Goal: Communication & Community: Answer question/provide support

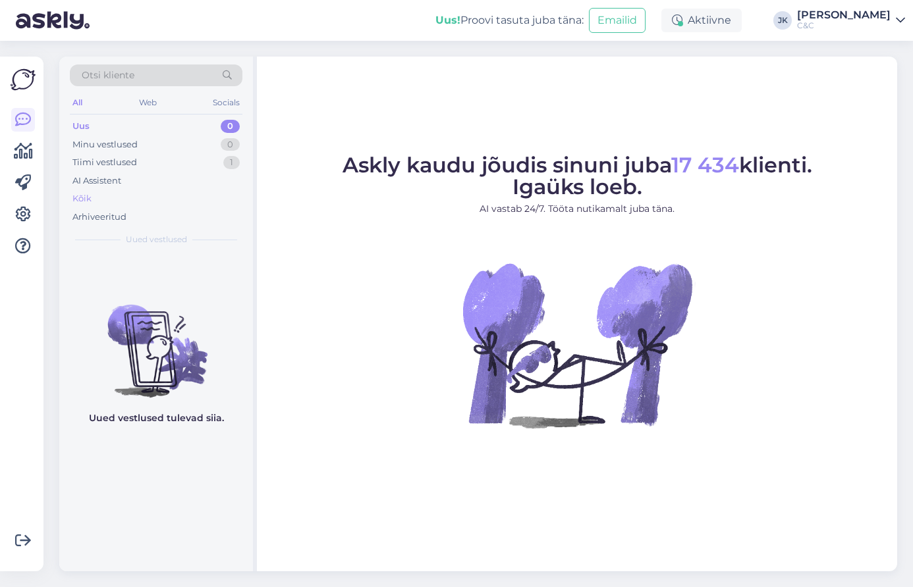
click at [132, 190] on div "Kõik" at bounding box center [156, 199] width 173 height 18
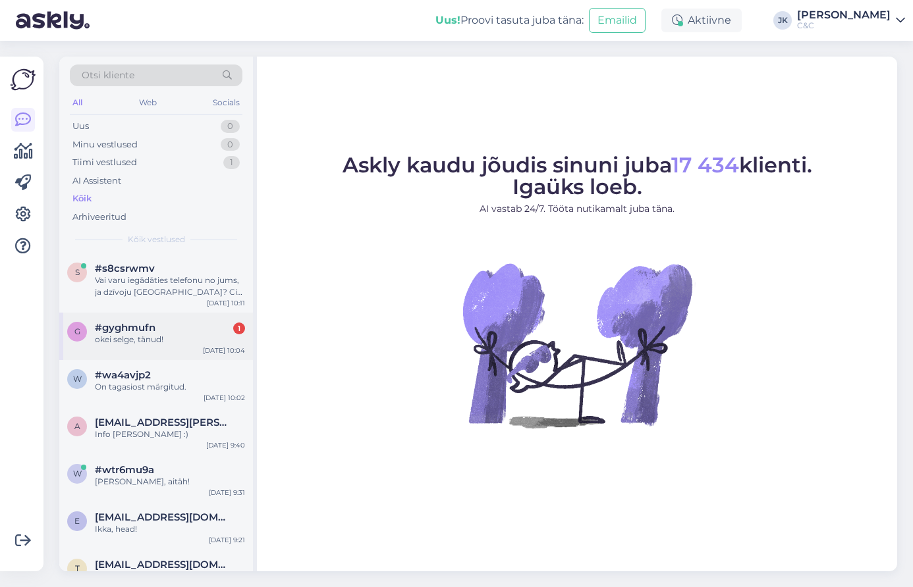
click at [199, 337] on div "okei selge, tänud!" at bounding box center [170, 340] width 150 height 12
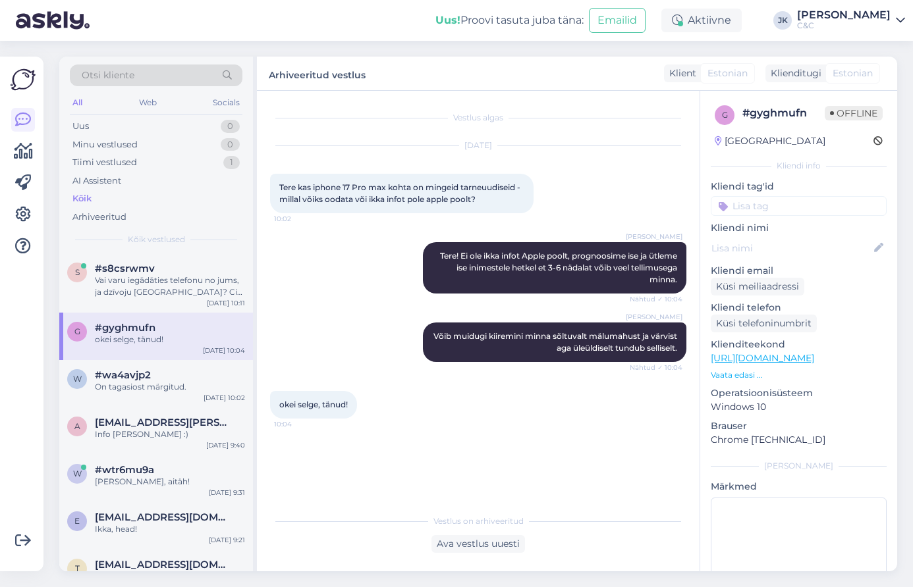
drag, startPoint x: 207, startPoint y: 290, endPoint x: 213, endPoint y: 327, distance: 37.5
click at [207, 290] on div "Vai varu iegādāties telefonu no jums, ja dzīvoju [GEOGRAPHIC_DATA]? Cik ilgs ir…" at bounding box center [170, 287] width 150 height 24
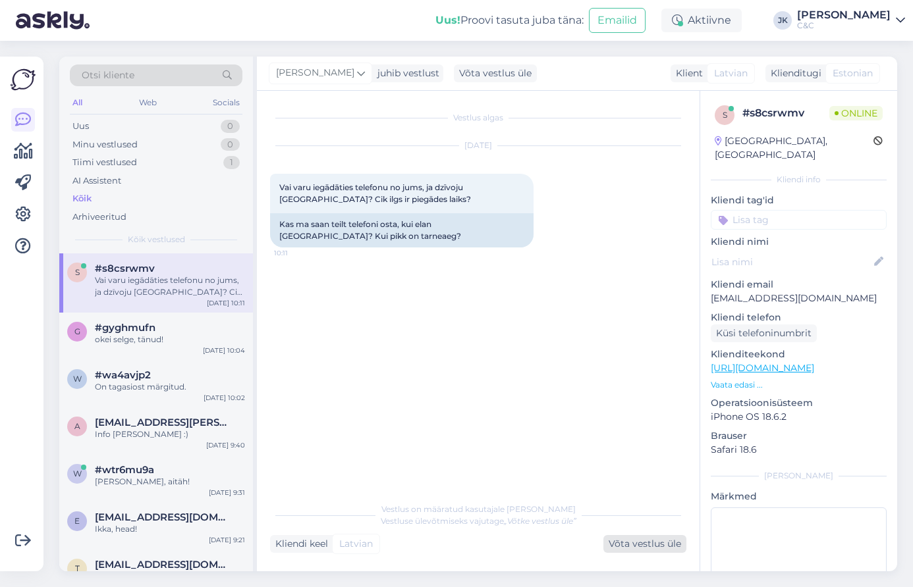
click at [649, 546] on div "Võta vestlus üle" at bounding box center [644, 544] width 83 height 18
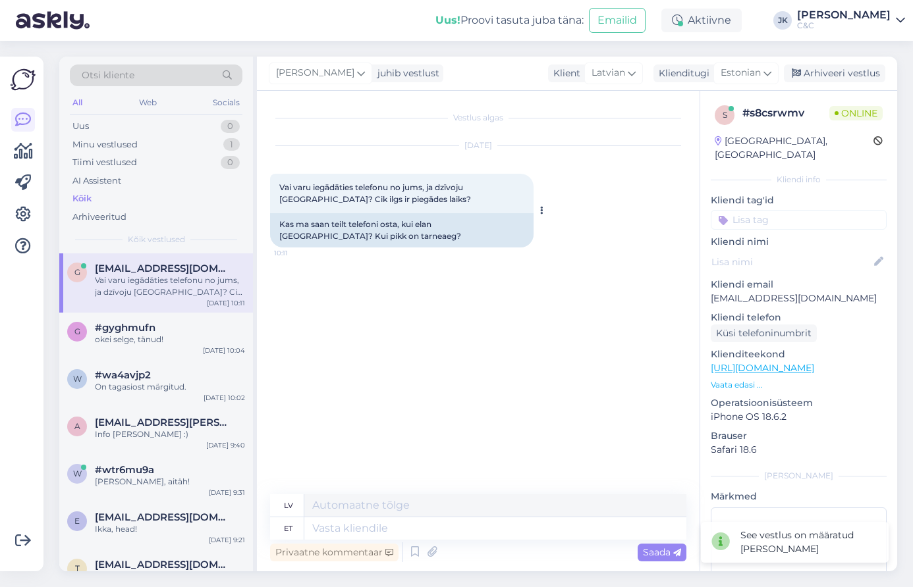
click at [429, 225] on div "Kas ma saan teilt telefoni osta, kui elan [GEOGRAPHIC_DATA]? Kui pikk on tarnea…" at bounding box center [401, 230] width 263 height 34
click at [386, 526] on textarea at bounding box center [495, 529] width 382 height 22
type textarea "Tere"
type textarea "Sveiki"
type textarea "Tere!"
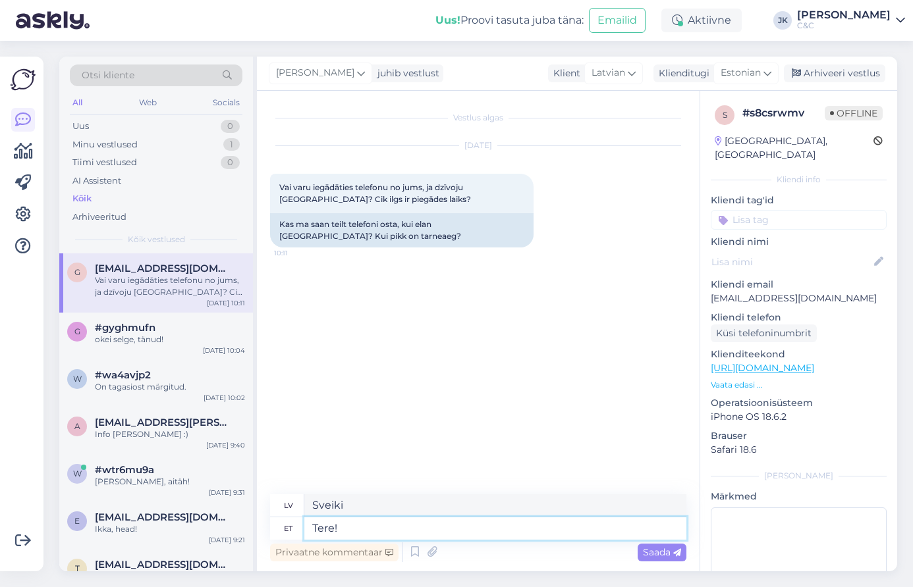
type textarea "Sveiki!"
type textarea "Tere! Smartposti"
type textarea "Sveiki! Viedposts"
type textarea "Tere! Smartposti sõnul o"
type textarea "Sveiki! Saskaņā ar Smartpost"
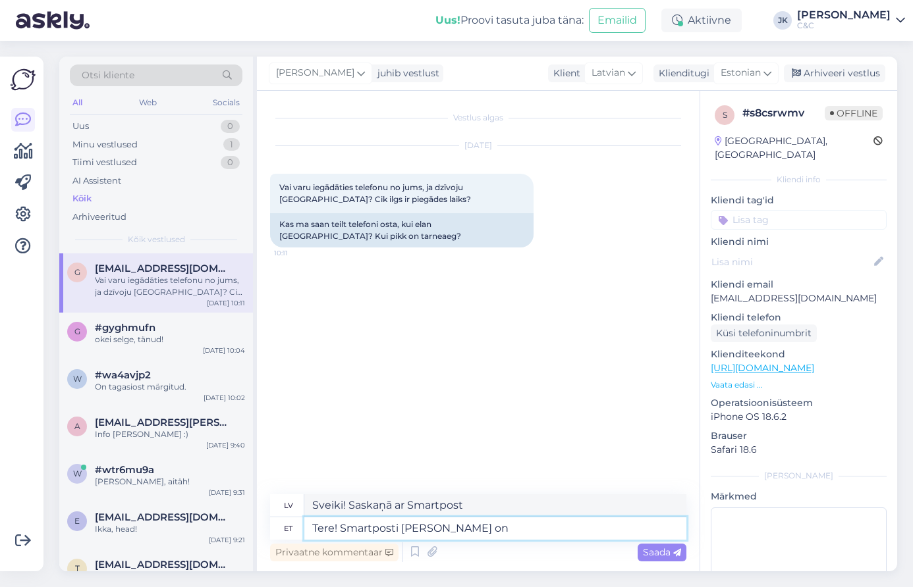
type textarea "Tere! Smartposti sõnul on e"
type textarea "Sveiki! Saskaņā ar Smartpost,"
type textarea "Tere! Smartposti sõnul on eeldatav t"
type textarea "Sveiki! Saskaņā ar Smartpost sniegto informāciju, paredzamais"
type textarea "Tere! Smartposti sõnul on eeldatav tarne a"
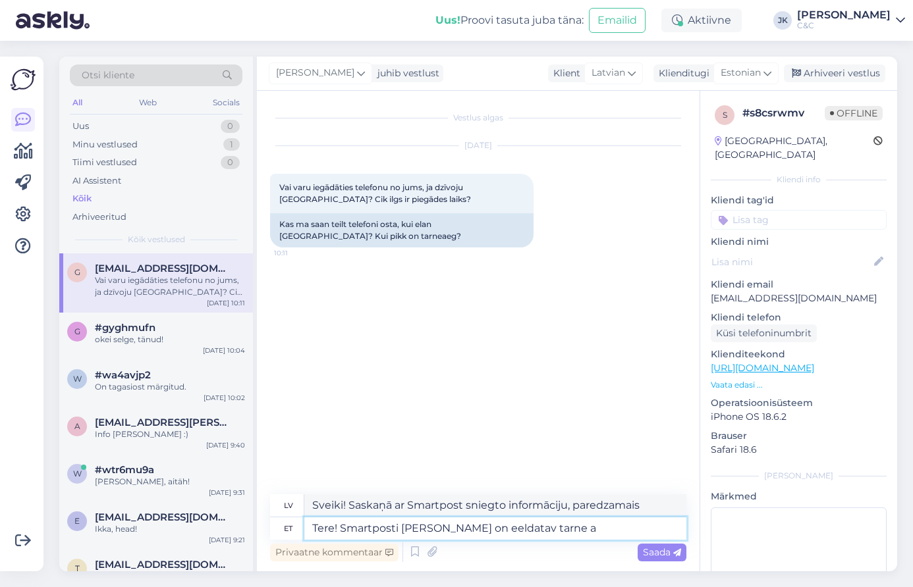
type textarea "Sveiki! Saskaņā ar Smartpost sniegto informāciju, paredzamais piegādes laiks"
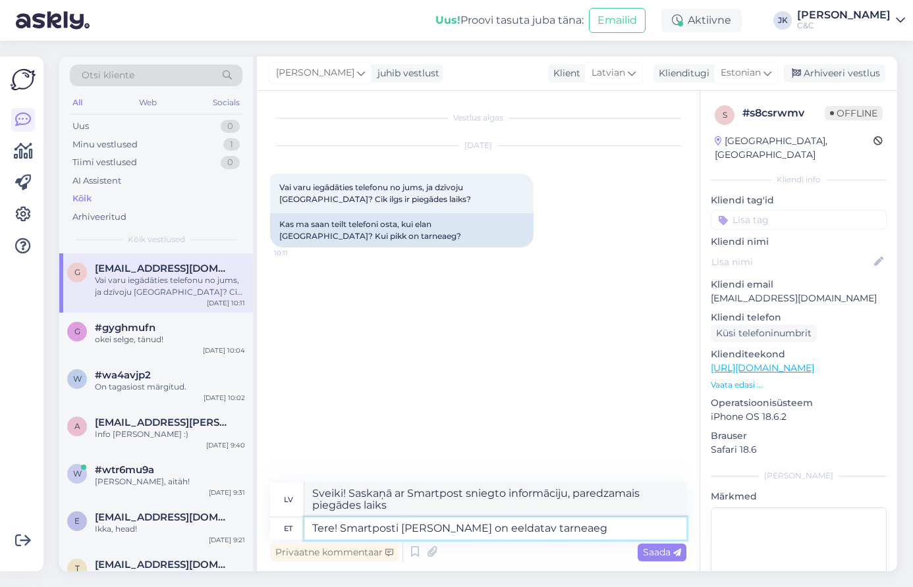
type textarea "Tere! Smartposti sõnul on eeldatav tarneaeg"
type textarea "Sveiki! Saskaņā ar Smartpost sniegto informāciju, paredzamais piegādes laiks ir"
type textarea "Tere! Smartposti sõnul on eeldatav tarneaeg Lätti"
type textarea "Sveiki! Saskaņā ar Smartpost sniegto informāciju, paredzamais piegādes laiks uz…"
type textarea "Tere! Smartposti sõnul on eeldatav tarneaeg Lätti 2-3 t"
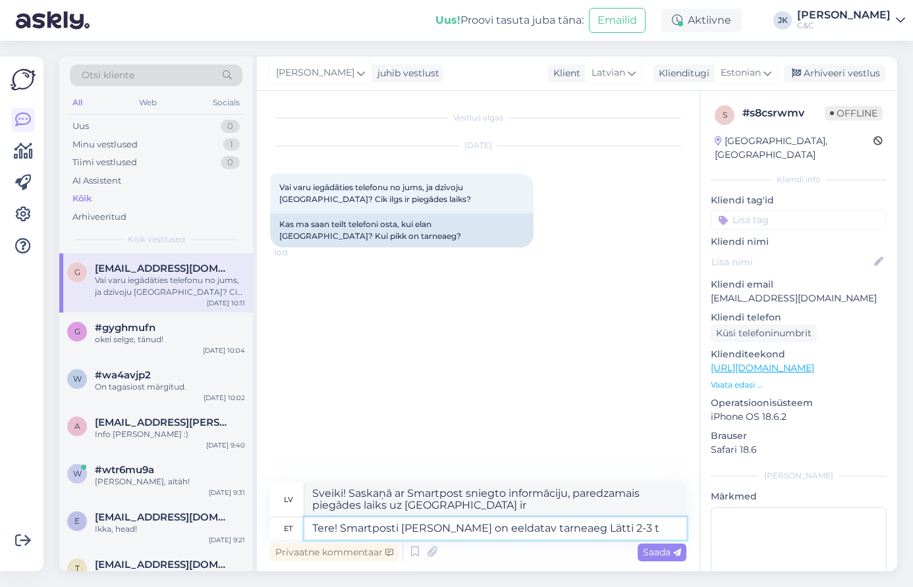
type textarea "Sveiki! Saskaņā ar Smartpost datiem, paredzamais piegādes laiks uz Latviju ir 2…"
type textarea "Tere! Smartposti [PERSON_NAME] on eeldatav tarneaeg Lätti 2-3 tööpäeva."
type textarea "Sveiki! Saskaņā ar Smartpost sniegto informāciju, paredzamais piegādes laiks uz…"
type textarea "Tere! Smartposti [PERSON_NAME] on eeldatav tarneaeg Lätti 2-3 tööpäeva."
click at [644, 556] on span "Saada" at bounding box center [662, 553] width 38 height 12
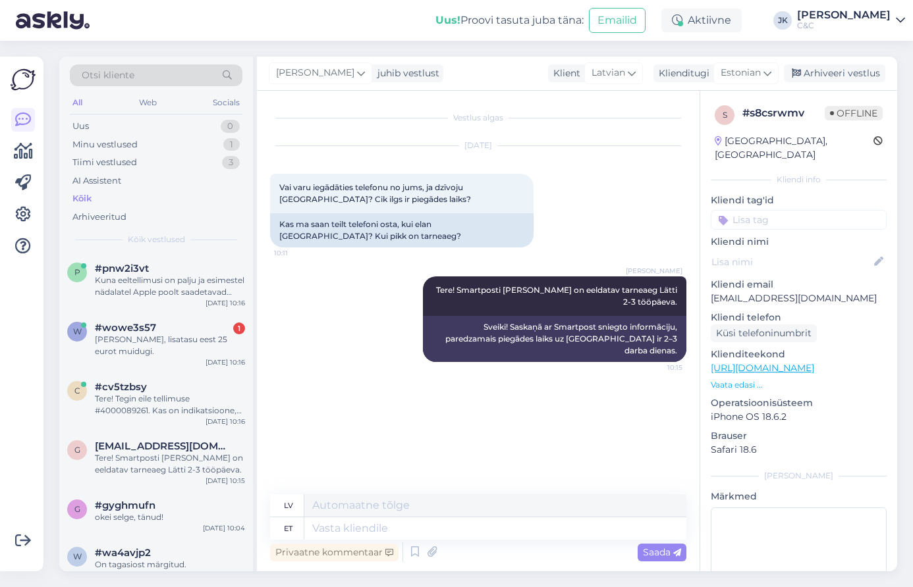
click at [387, 369] on div "Vestlus algas Oct 6 2025 Vai varu iegādāties telefonu no jums, ja dzīvoju Latvi…" at bounding box center [484, 293] width 428 height 379
click at [135, 347] on div "w #wowe3s57 1 Ikka, lisatasu eest 25 eurot muidugi. Oct 6 10:16" at bounding box center [156, 342] width 194 height 59
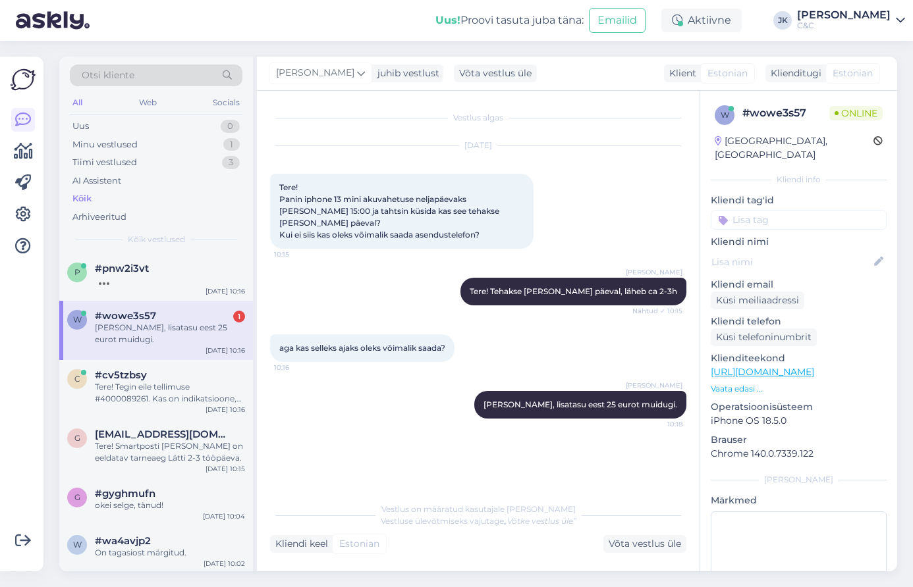
click at [365, 481] on div "Vestlus algas Oct 6 2025 Tere! Panin iphone 13 mini akuvahetuse neljapäevaks ke…" at bounding box center [484, 294] width 428 height 380
click at [123, 298] on div "p #pnw2i3vt Oct 6 10:16" at bounding box center [156, 277] width 194 height 47
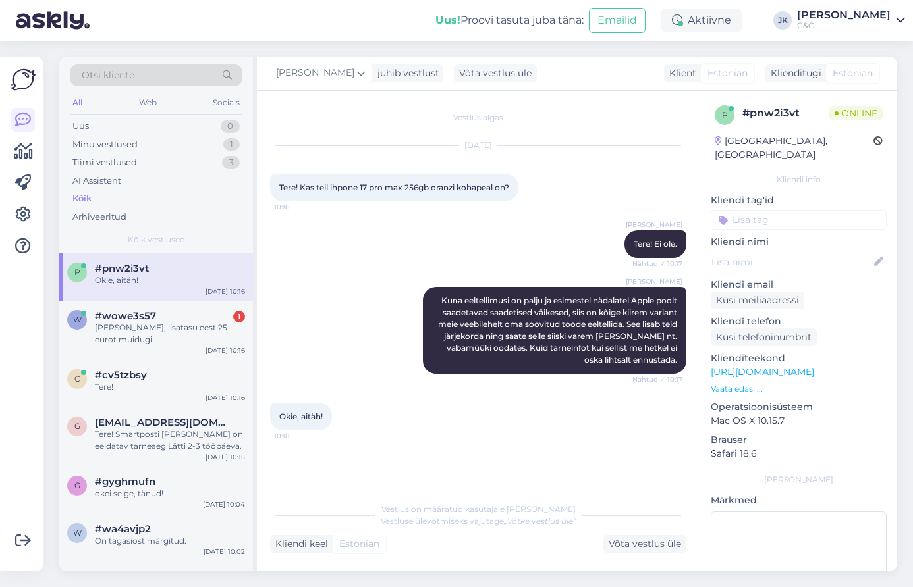
click at [317, 240] on div "Ross Tere! Ei ole. Nähtud ✓ 10:17" at bounding box center [478, 244] width 416 height 57
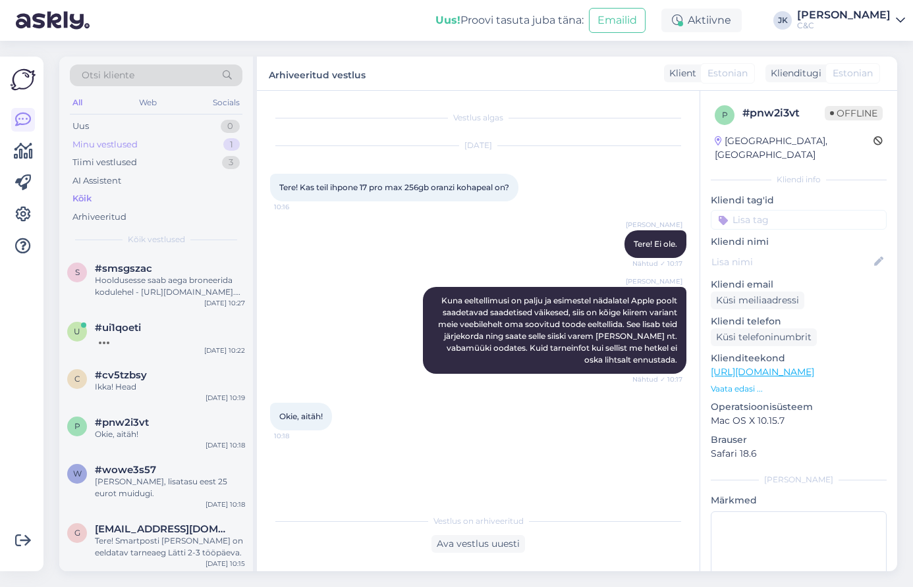
click at [136, 148] on div "Minu vestlused" at bounding box center [104, 144] width 65 height 13
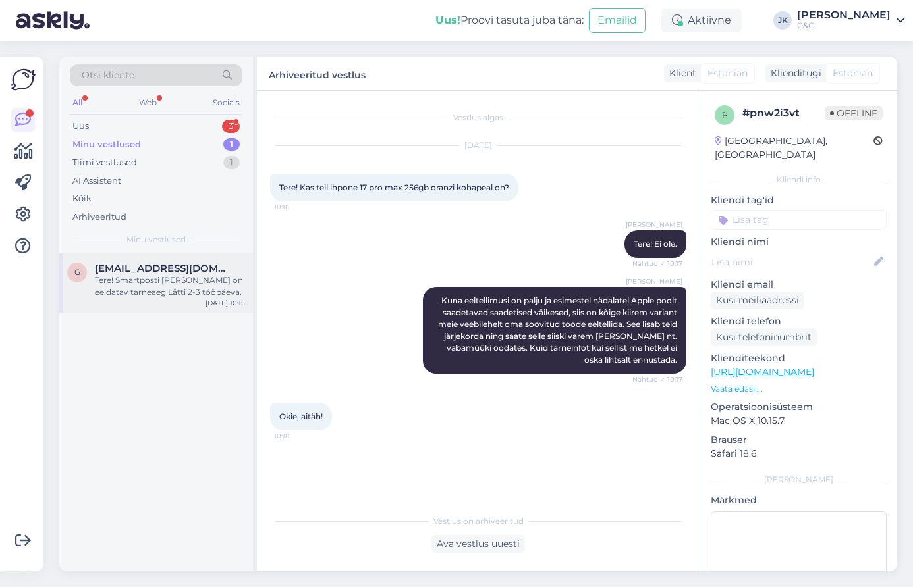
click at [142, 275] on div "Tere! Smartposti [PERSON_NAME] on eeldatav tarneaeg Lätti 2-3 tööpäeva." at bounding box center [170, 287] width 150 height 24
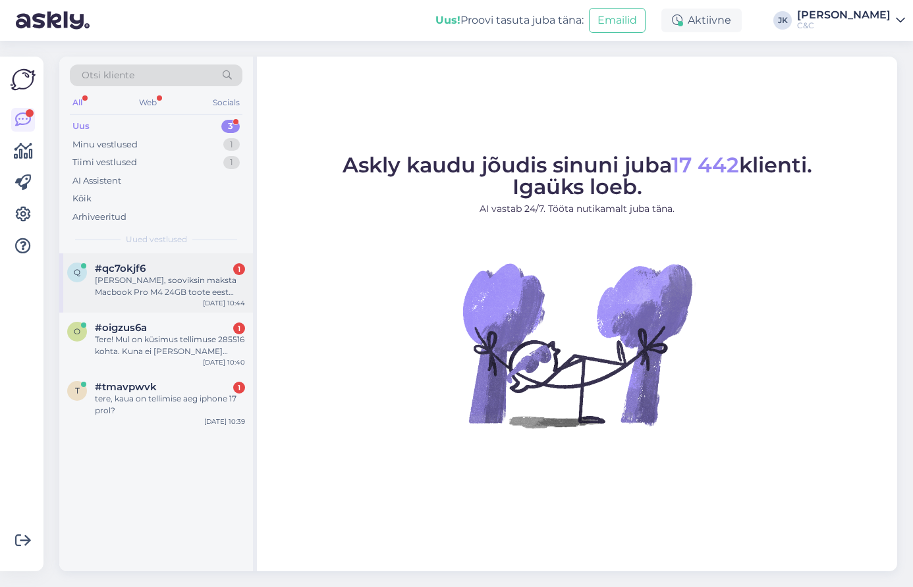
click at [184, 278] on div "[PERSON_NAME], sooviksin maksta Macbook Pro M4 24GB toote eest C&C 3's osas, ku…" at bounding box center [170, 287] width 150 height 24
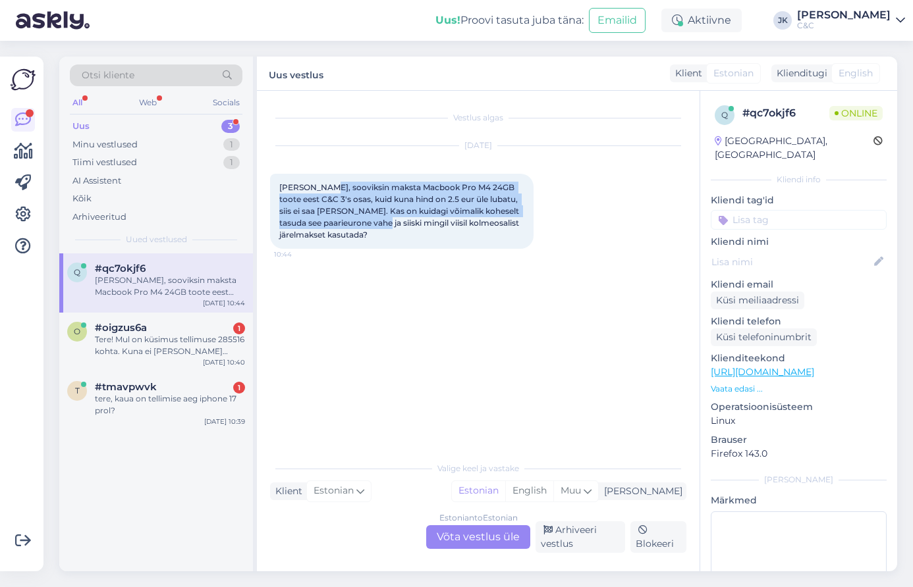
drag, startPoint x: 320, startPoint y: 191, endPoint x: 393, endPoint y: 223, distance: 79.0
click at [393, 223] on span "[PERSON_NAME], sooviksin maksta Macbook Pro M4 24GB toote eest C&C 3's osas, ku…" at bounding box center [400, 210] width 242 height 57
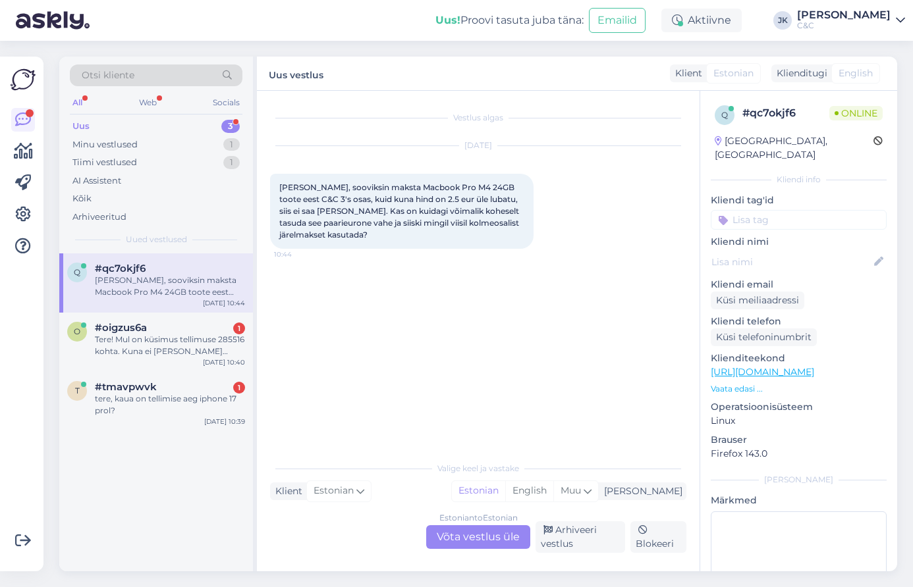
click at [365, 298] on div "Vestlus algas [DATE] Tere, sooviksin maksta Macbook Pro M4 24GB toote eest C&C …" at bounding box center [484, 273] width 428 height 339
click at [455, 543] on div "Estonian to Estonian Võta vestlus üle" at bounding box center [478, 538] width 104 height 24
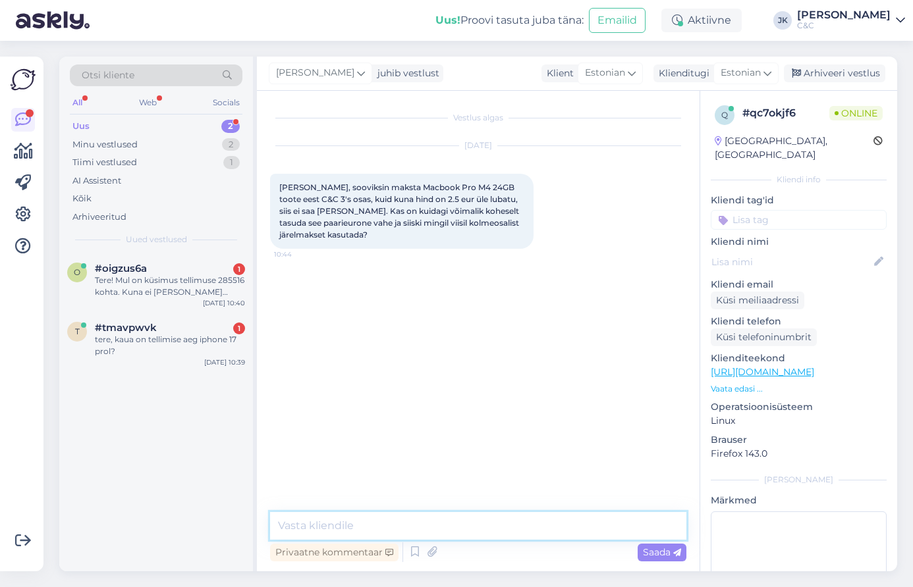
click at [456, 533] on textarea at bounding box center [478, 526] width 416 height 28
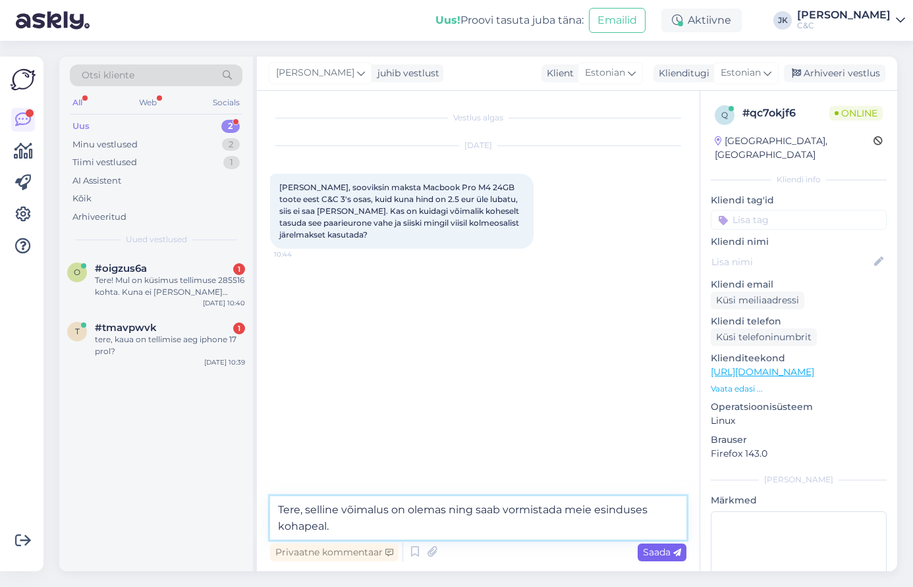
type textarea "Tere, selline võimalus on olemas ning saab vormistada meie esinduses kohapeal."
click at [654, 549] on span "Saada" at bounding box center [662, 553] width 38 height 12
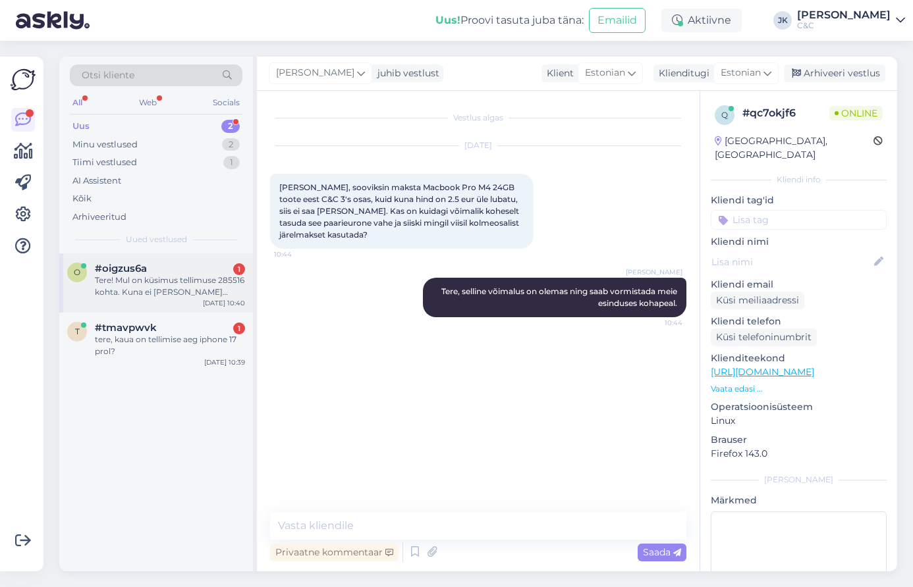
click at [105, 278] on div "Tere! Mul on küsimus tellimuse 285516 kohta. Kuna ei [PERSON_NAME] käest mingit…" at bounding box center [170, 287] width 150 height 24
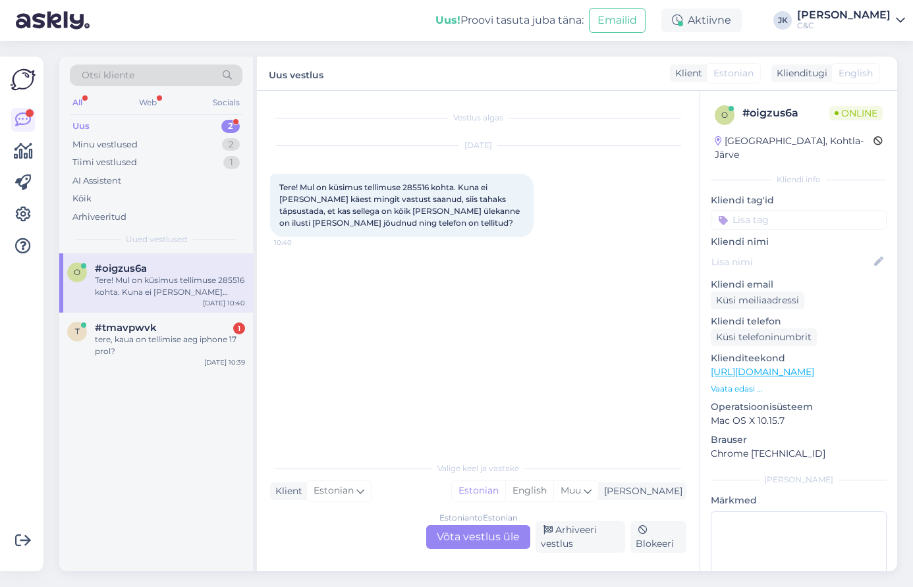
click at [366, 413] on div "Vestlus algas [DATE] Tere! Mul on küsimus tellimuse 285516 kohta. Kuna ei [PERS…" at bounding box center [484, 273] width 428 height 339
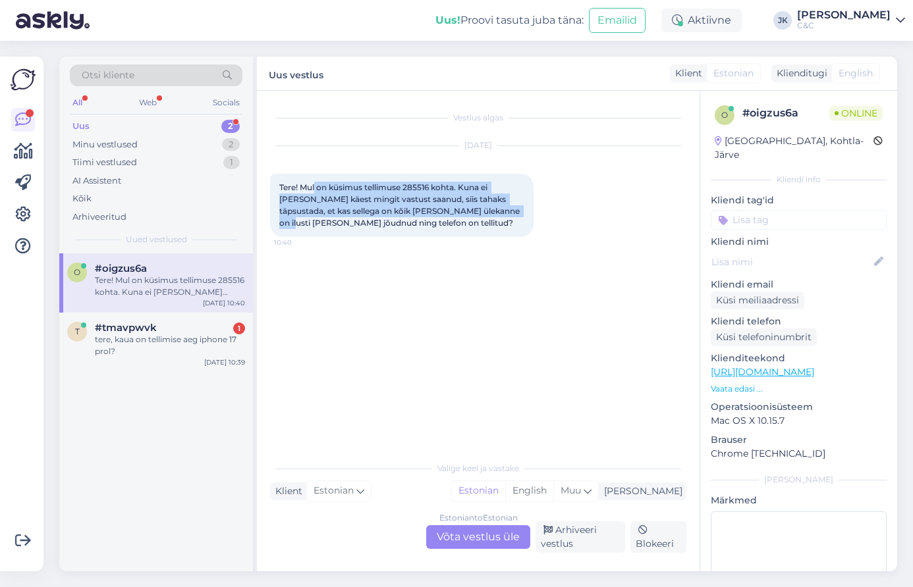
drag, startPoint x: 315, startPoint y: 184, endPoint x: 470, endPoint y: 207, distance: 157.0
click at [470, 207] on span "Tere! Mul on küsimus tellimuse 285516 kohta. Kuna ei [PERSON_NAME] käest mingit…" at bounding box center [400, 204] width 242 height 45
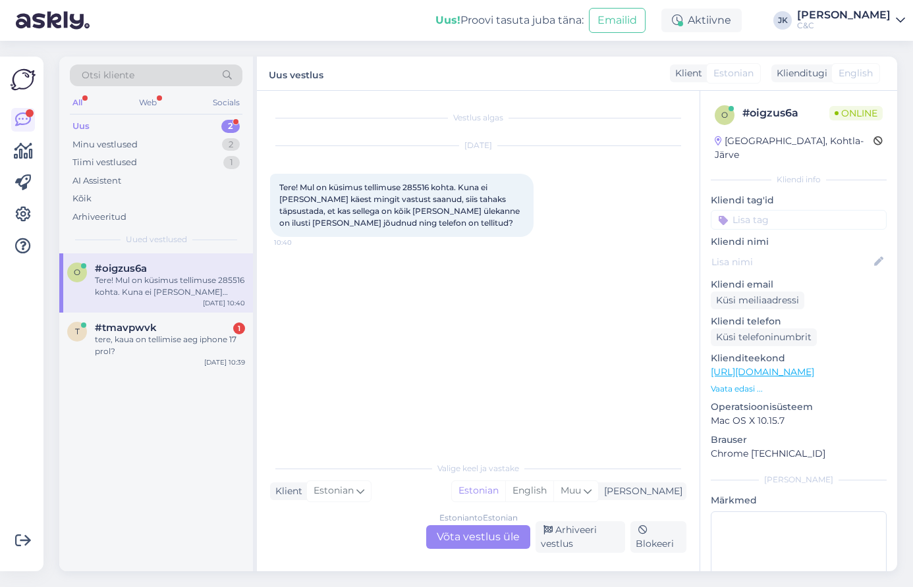
click at [411, 184] on span "Tere! Mul on küsimus tellimuse 285516 kohta. Kuna ei [PERSON_NAME] käest mingit…" at bounding box center [400, 204] width 242 height 45
copy span "285516"
click at [485, 538] on div "Estonian to Estonian Võta vestlus üle" at bounding box center [478, 538] width 104 height 24
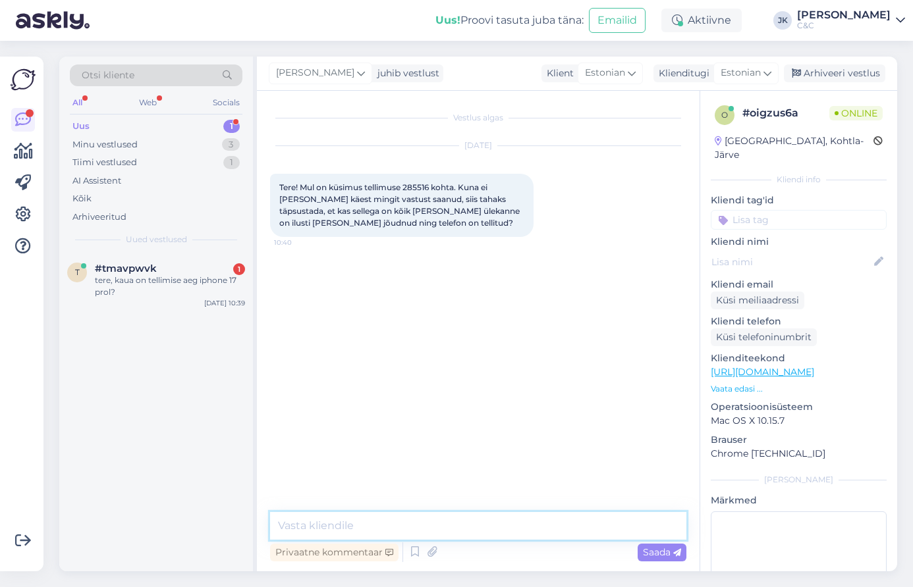
click at [362, 535] on textarea at bounding box center [478, 526] width 416 height 28
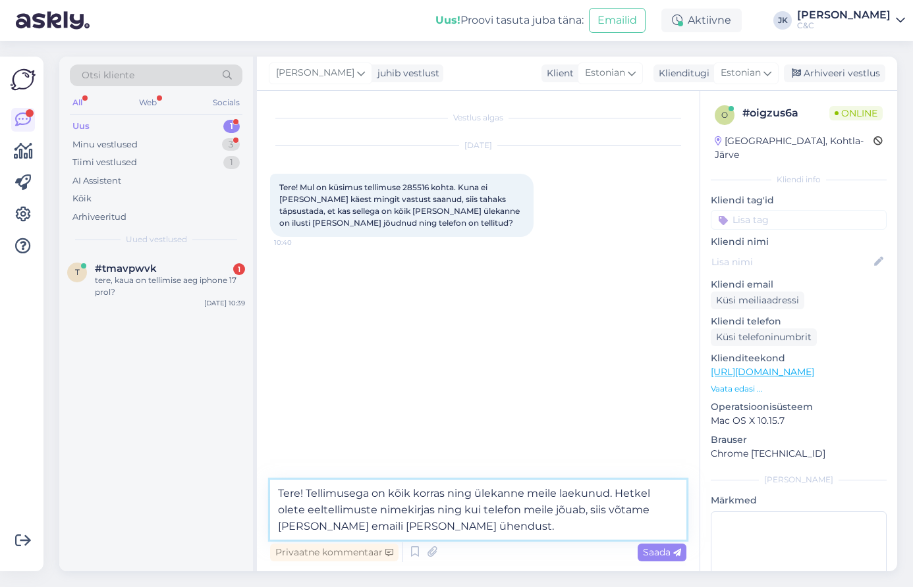
type textarea "Tere! Tellimusega on kõik korras ning ülekanne meile laekunud. Hetkel olete eel…"
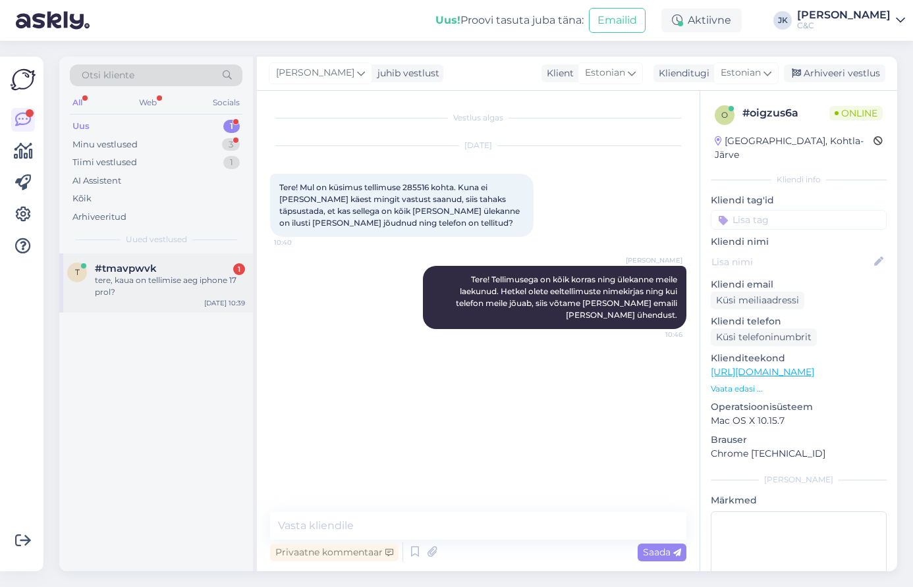
click at [193, 283] on div "tere, kaua on tellimise aeg iphone 17 prol?" at bounding box center [170, 287] width 150 height 24
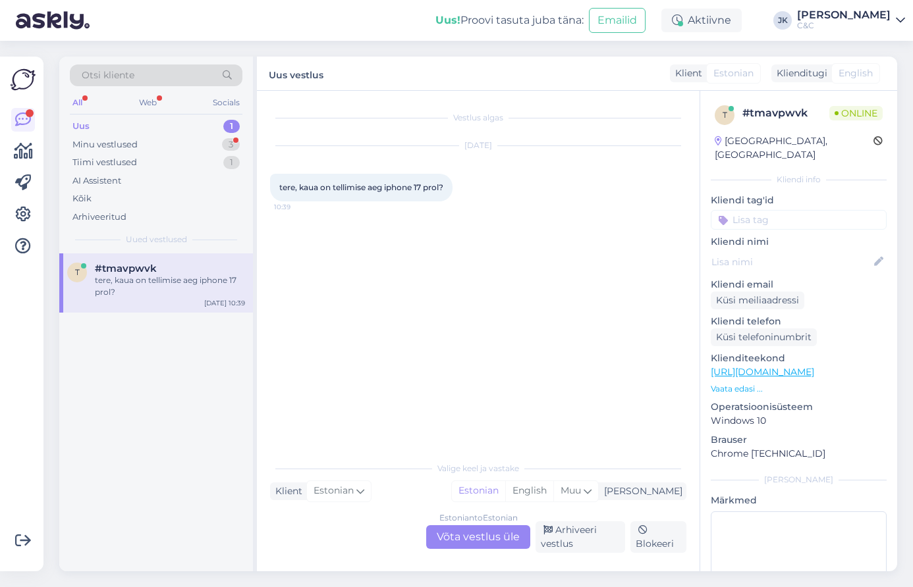
click at [443, 538] on div "Estonian to Estonian Võta vestlus üle" at bounding box center [478, 538] width 104 height 24
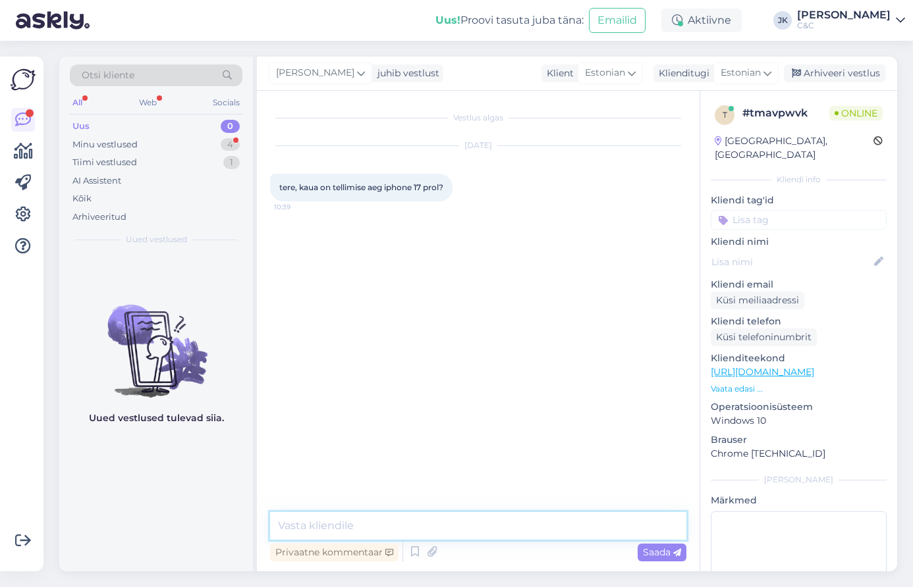
click at [424, 535] on textarea at bounding box center [478, 526] width 416 height 28
click at [418, 553] on icon at bounding box center [415, 553] width 16 height 20
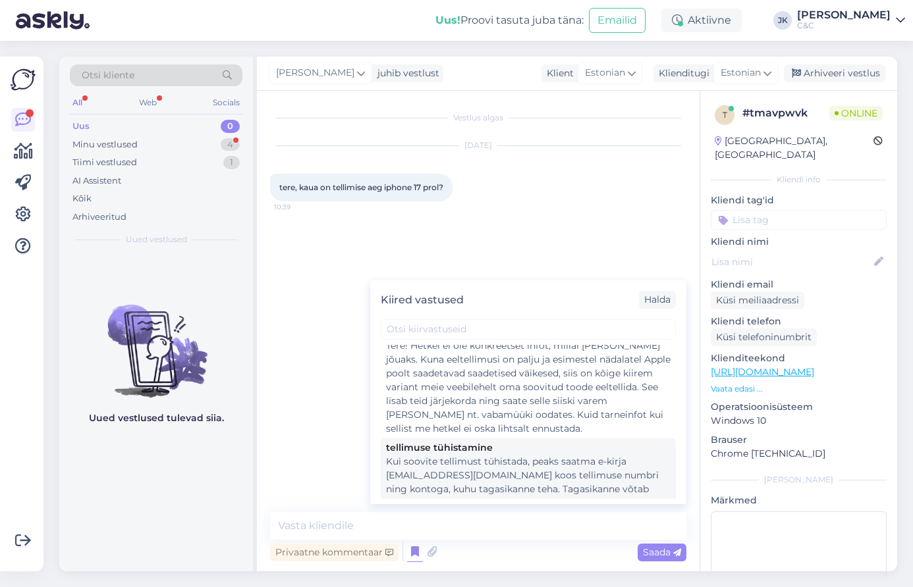
scroll to position [11, 0]
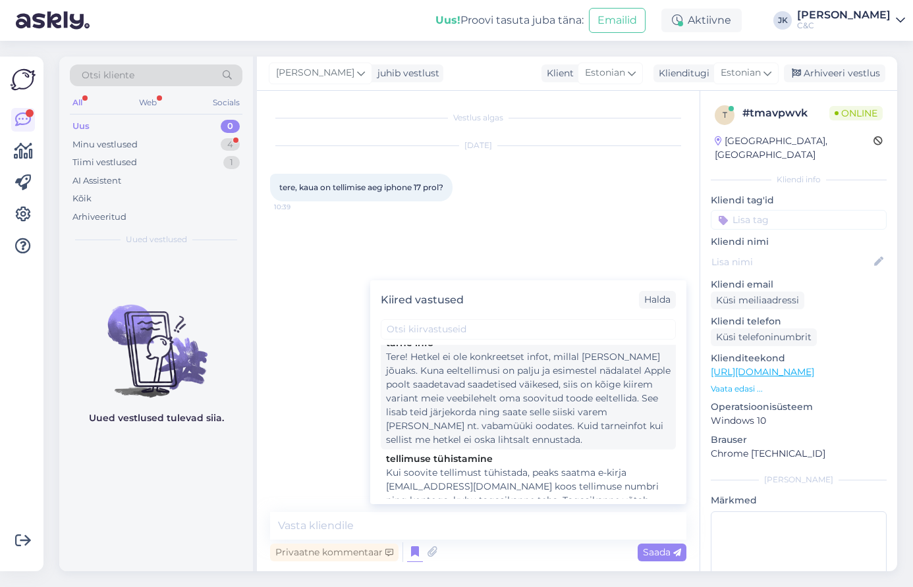
click at [490, 420] on div "Tere! Hetkel ei ole konkreetset infot, millal [PERSON_NAME] jõuaks. Kuna eeltel…" at bounding box center [528, 398] width 284 height 97
type textarea "Tere! Hetkel ei ole konkreetset infot, millal [PERSON_NAME] jõuaks. Kuna eeltel…"
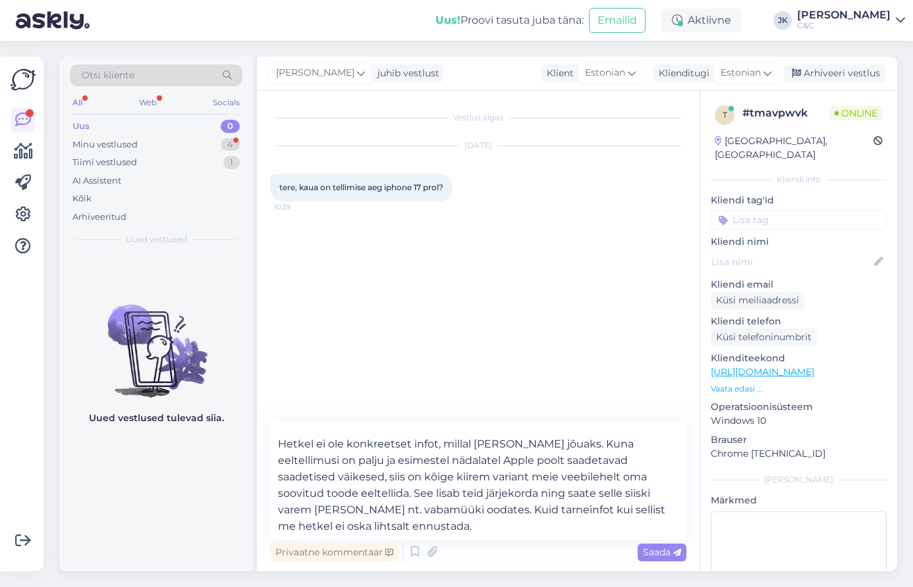
scroll to position [24, 0]
click at [528, 529] on textarea "Tere! Hetkel ei ole konkreetset infot, millal [PERSON_NAME] jõuaks. Kuna eeltel…" at bounding box center [478, 480] width 416 height 119
click at [663, 553] on span "Saada" at bounding box center [662, 553] width 38 height 12
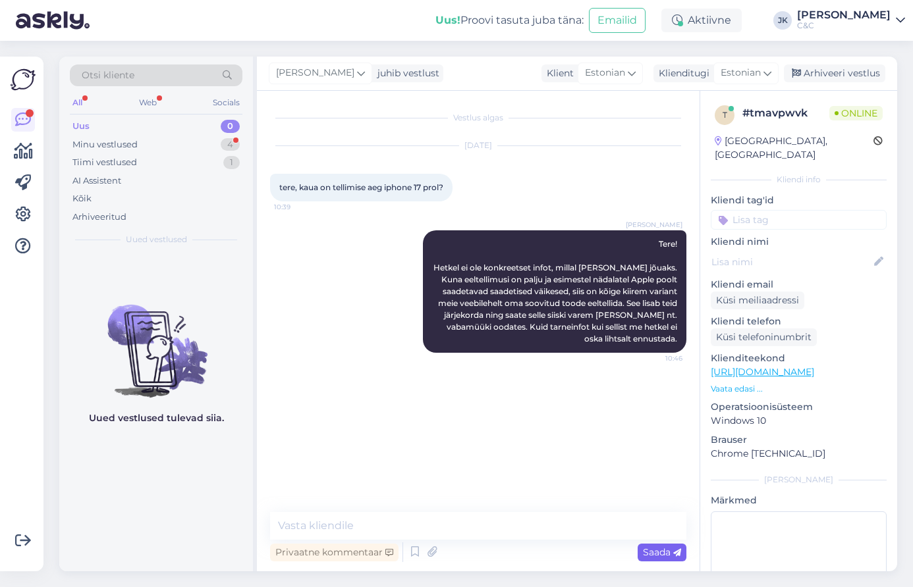
scroll to position [0, 0]
click at [338, 322] on div "[PERSON_NAME] Tere! Hetkel ei ole konkreetset infot, millal [PERSON_NAME] jõuak…" at bounding box center [478, 291] width 416 height 151
click at [108, 142] on div "Minu vestlused" at bounding box center [104, 144] width 65 height 13
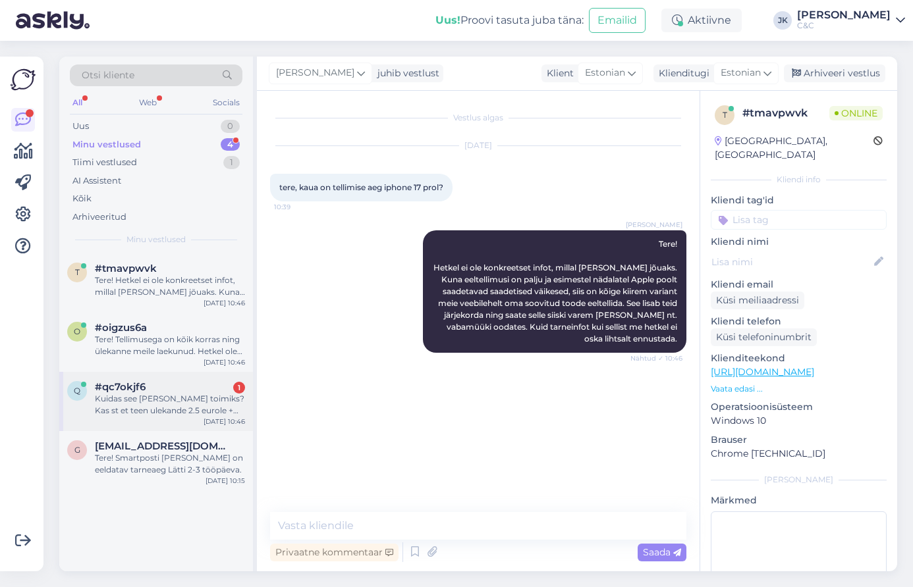
click at [176, 383] on div "#qc7okjf6 1" at bounding box center [170, 387] width 150 height 12
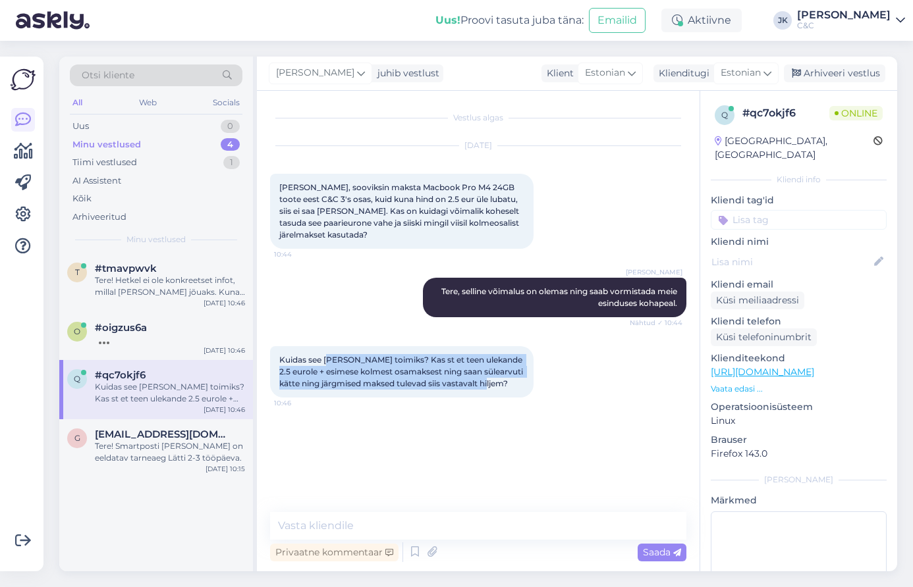
drag, startPoint x: 330, startPoint y: 359, endPoint x: 388, endPoint y: 391, distance: 66.0
click at [388, 391] on div "Kuidas see [PERSON_NAME] toimiks? Kas st et teen ulekande 2.5 eurole + esimese …" at bounding box center [401, 371] width 263 height 51
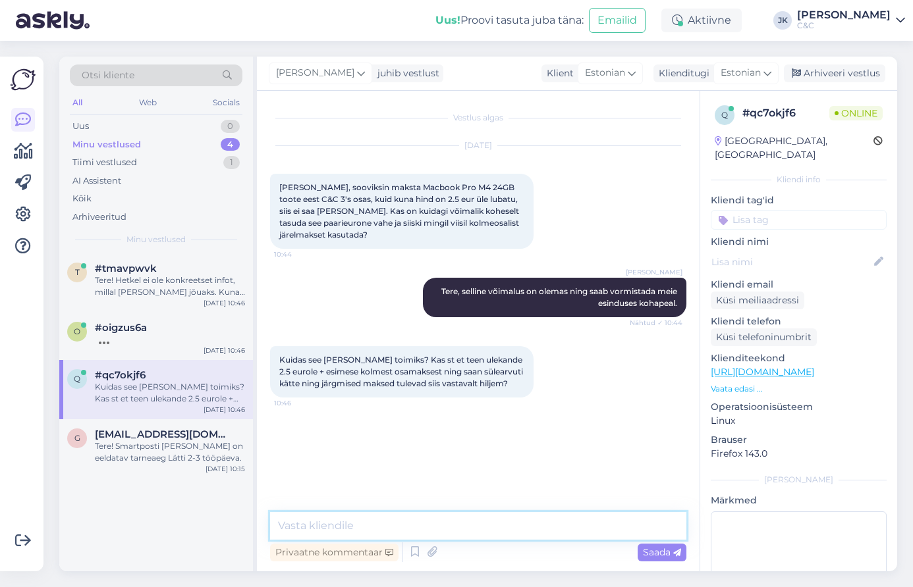
click at [335, 532] on textarea at bounding box center [478, 526] width 416 height 28
type textarea "Täpselt nii!"
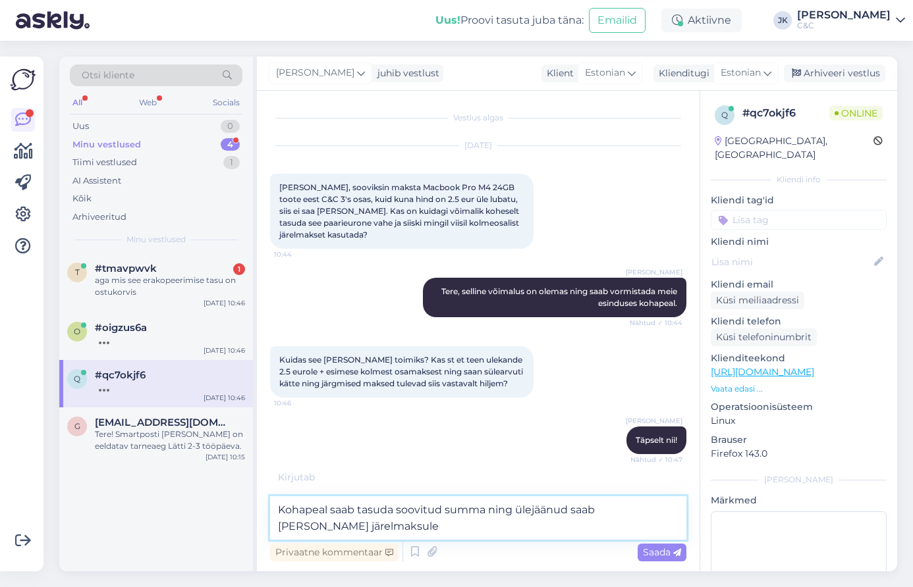
type textarea "Kohapeal saab tasuda soovitud summa ning ülejäänud saab [PERSON_NAME] järelmaks…"
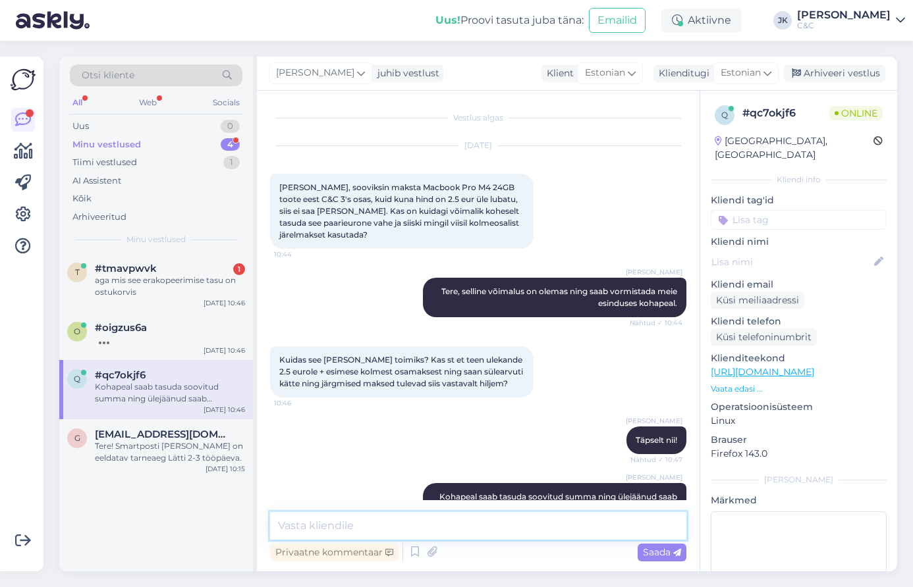
scroll to position [37, 0]
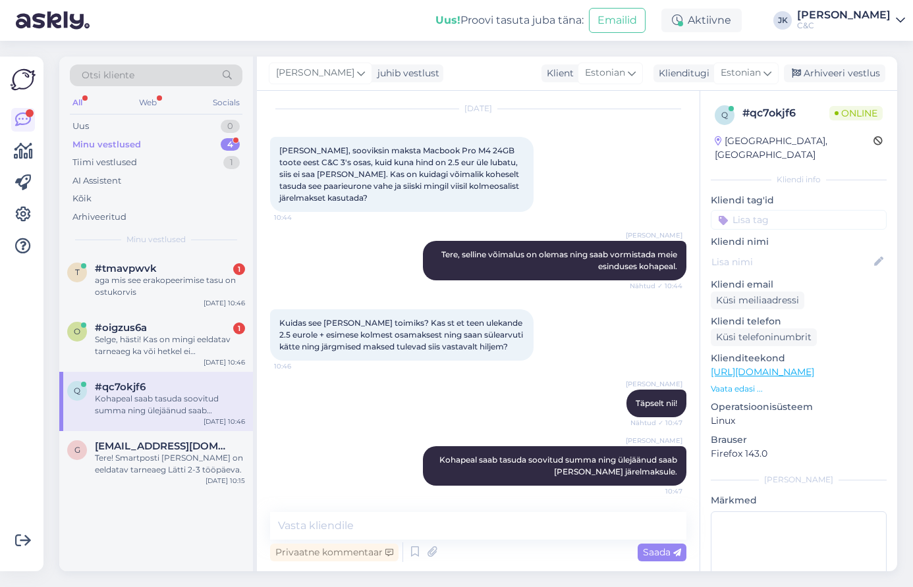
click at [377, 471] on div "[PERSON_NAME] Kohapeal saab tasuda soovitud summa ning ülejäänud saab [PERSON_N…" at bounding box center [478, 466] width 416 height 68
click at [167, 334] on div "Selge, hästi! Kas on mingi eeldatav tarneaeg ka või hetkel ei [PERSON_NAME]?" at bounding box center [170, 346] width 150 height 24
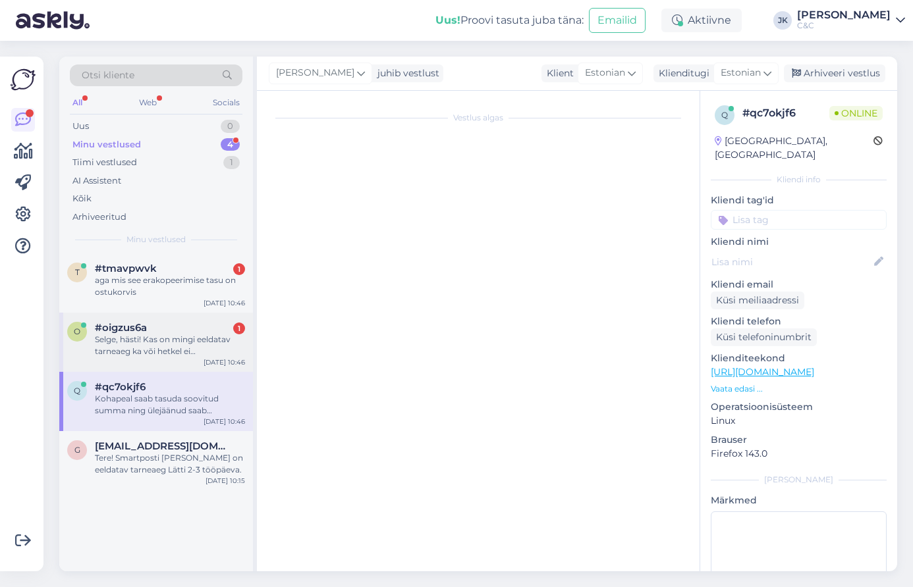
scroll to position [0, 0]
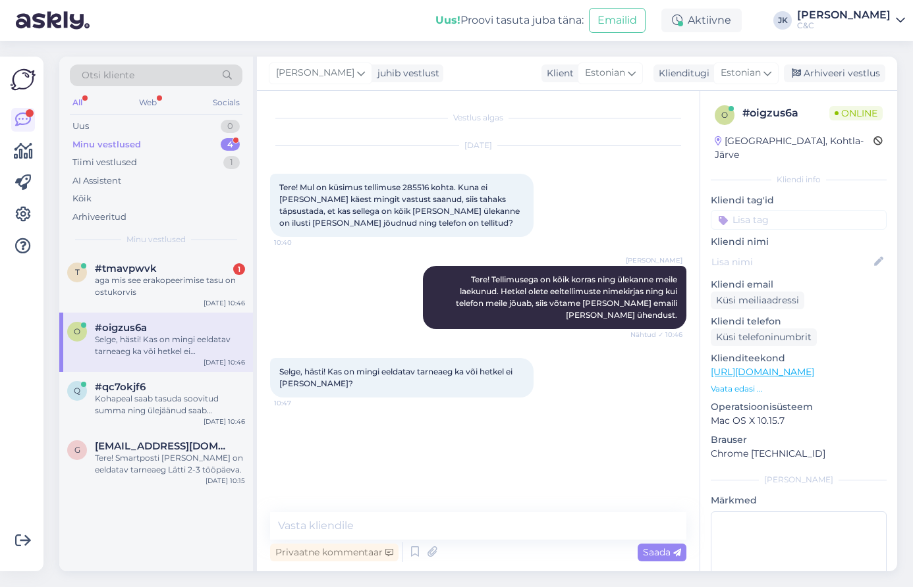
click at [334, 433] on div "Vestlus algas [DATE] Tere! Mul on küsimus tellimuse 285516 kohta. Kuna ei [PERS…" at bounding box center [484, 302] width 428 height 396
click at [385, 367] on span "Selge, hästi! Kas on mingi eeldatav tarneaeg ka või hetkel ei [PERSON_NAME]?" at bounding box center [396, 378] width 235 height 22
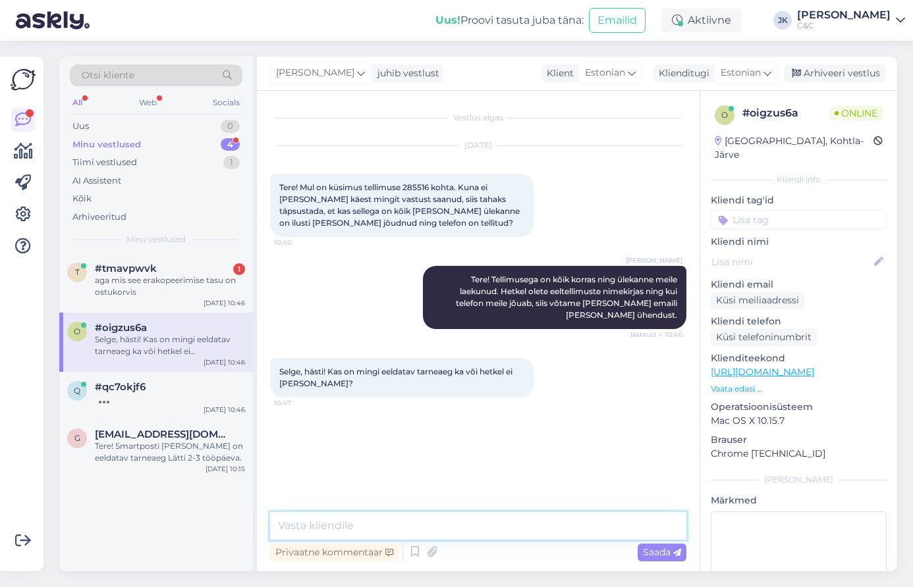
click at [317, 531] on textarea at bounding box center [478, 526] width 416 height 28
click at [591, 521] on textarea "Kahjuks meil puudub info tarneaja ning eeltellimuste hulge kohta, mis teeb" at bounding box center [478, 526] width 416 height 28
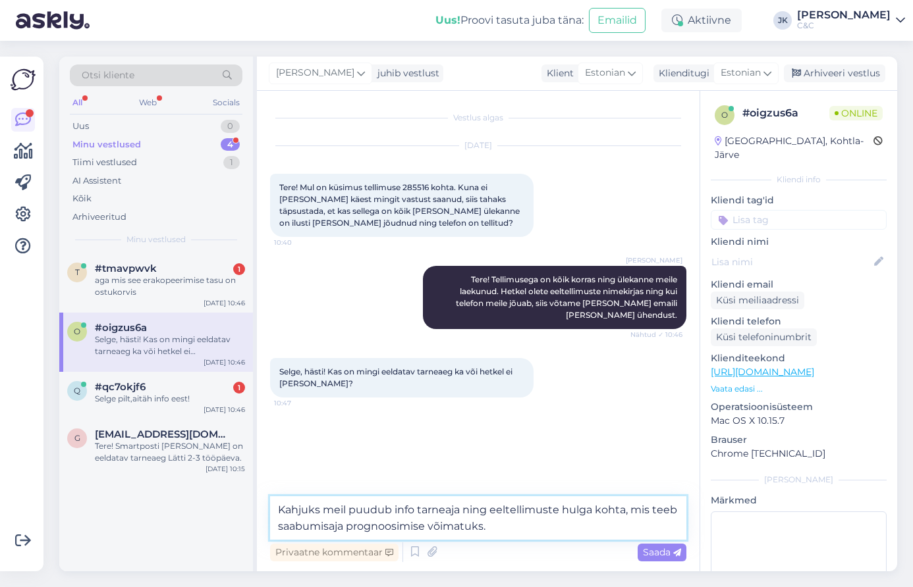
type textarea "Kahjuks meil puudub info tarneaja ning eeltellimuste hulga kohta, mis teeb saab…"
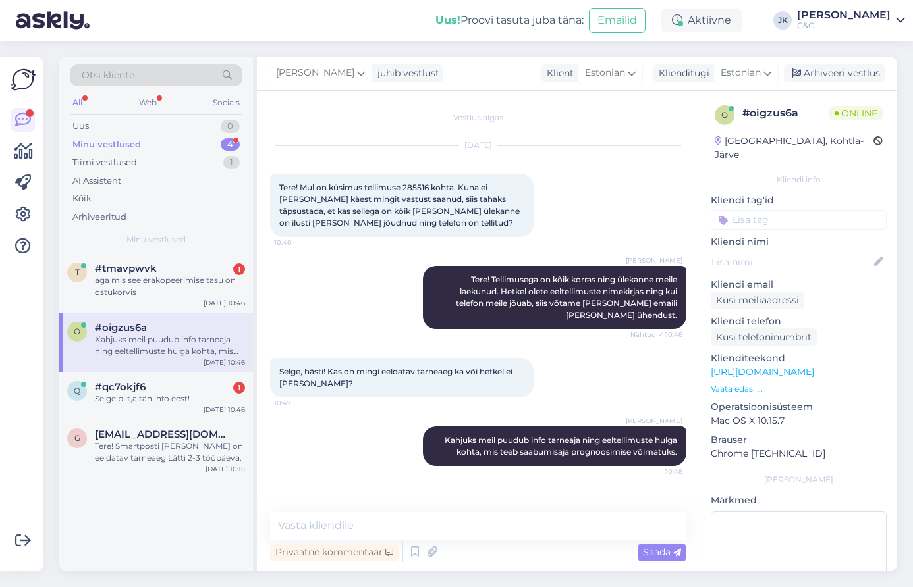
click at [502, 485] on div "Vestlus algas [DATE] Tere! Mul on küsimus tellimuse 285516 kohta. Kuna ei [PERS…" at bounding box center [484, 302] width 428 height 396
click at [214, 402] on div "Selge pilt,aitäh info eest!" at bounding box center [170, 399] width 150 height 12
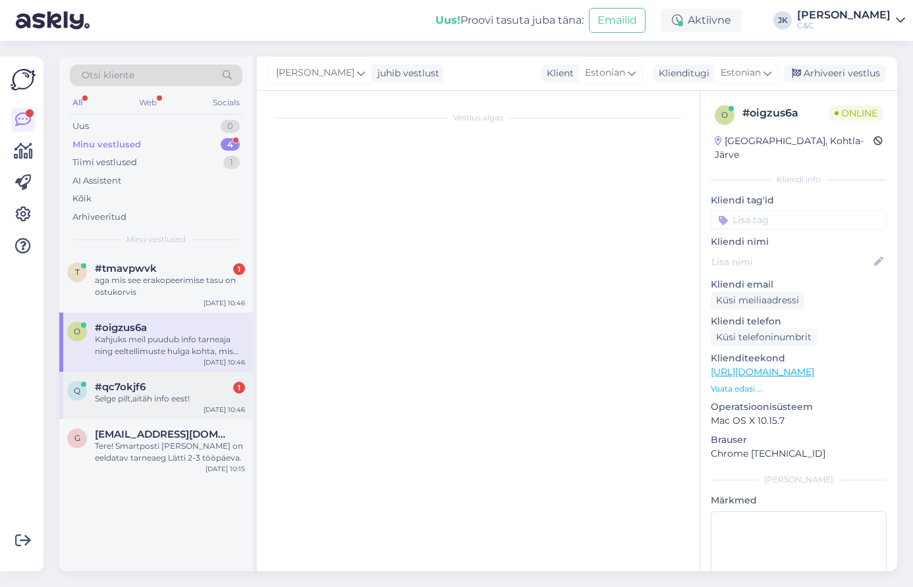
scroll to position [94, 0]
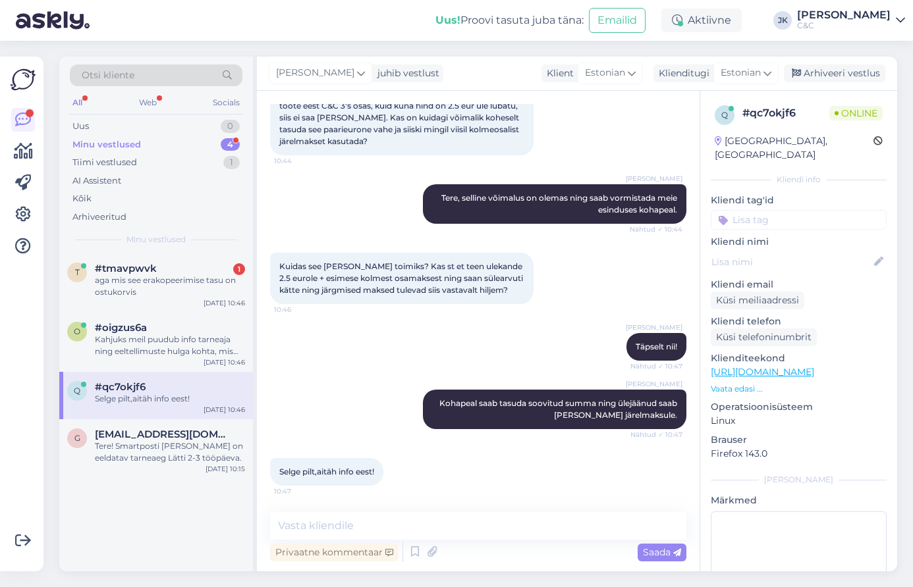
click at [500, 483] on div "Selge pilt,aitäh info eest! 10:47" at bounding box center [478, 472] width 416 height 57
click at [402, 533] on textarea at bounding box center [478, 526] width 416 height 28
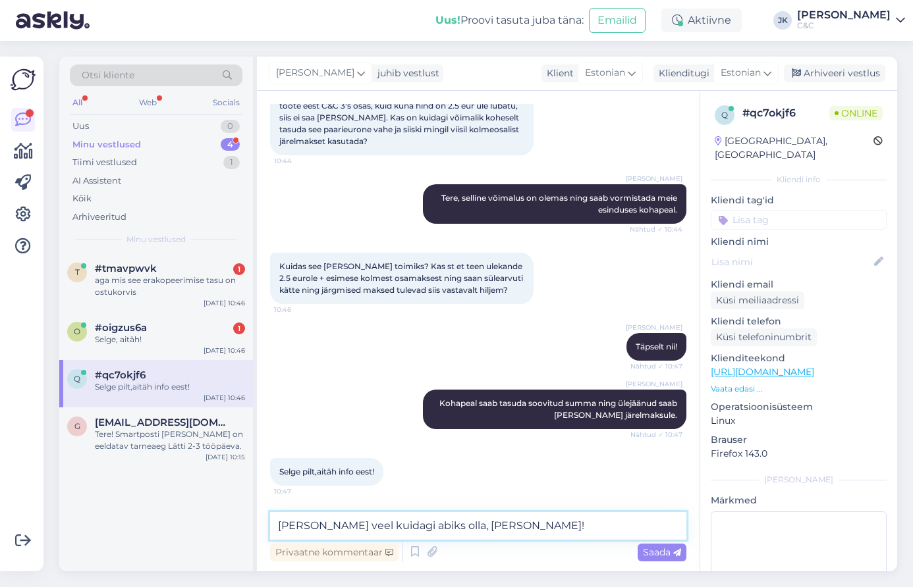
type textarea "[PERSON_NAME] veel kuidagi abiks olla, [PERSON_NAME]!"
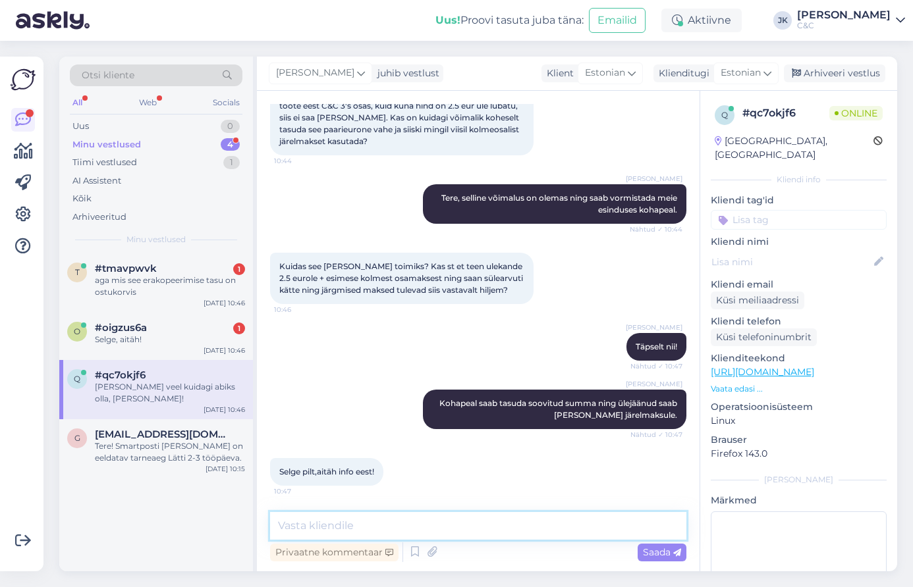
scroll to position [150, 0]
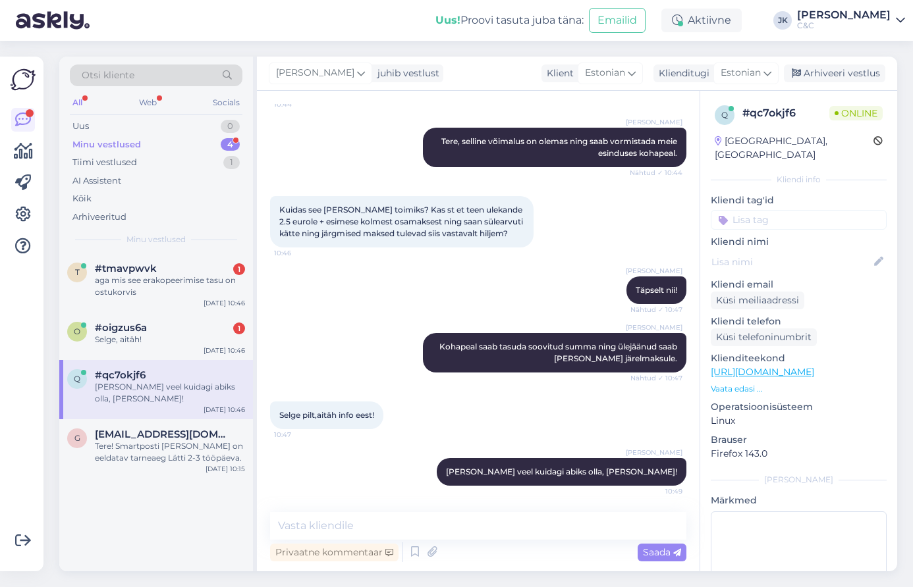
click at [381, 439] on div "Selge pilt,aitäh info eest! 10:47" at bounding box center [478, 415] width 416 height 57
click at [107, 257] on div "t #tmavpwvk 1 aga mis see erakopeerimise tasu on ostukorvis [DATE] 10:46" at bounding box center [156, 283] width 194 height 59
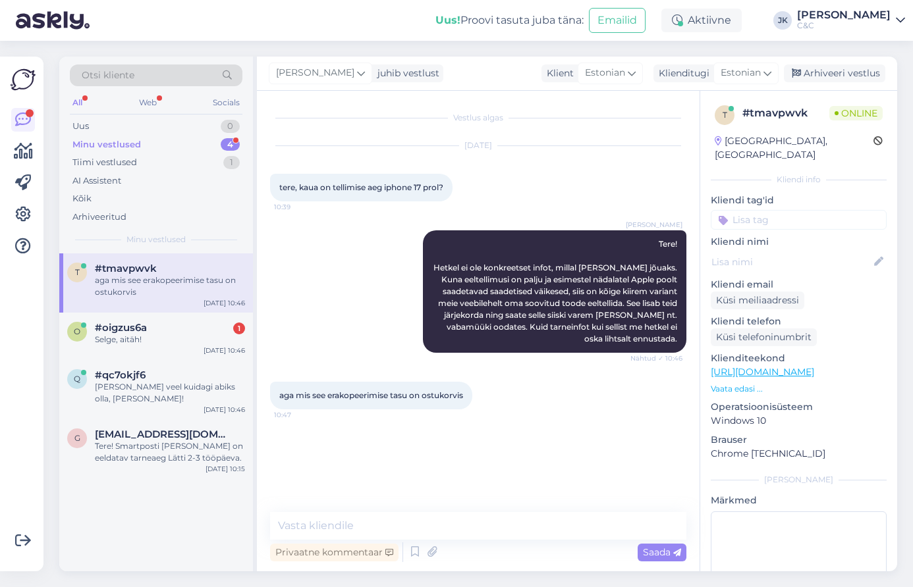
scroll to position [0, 0]
click at [342, 530] on textarea at bounding box center [478, 526] width 416 height 28
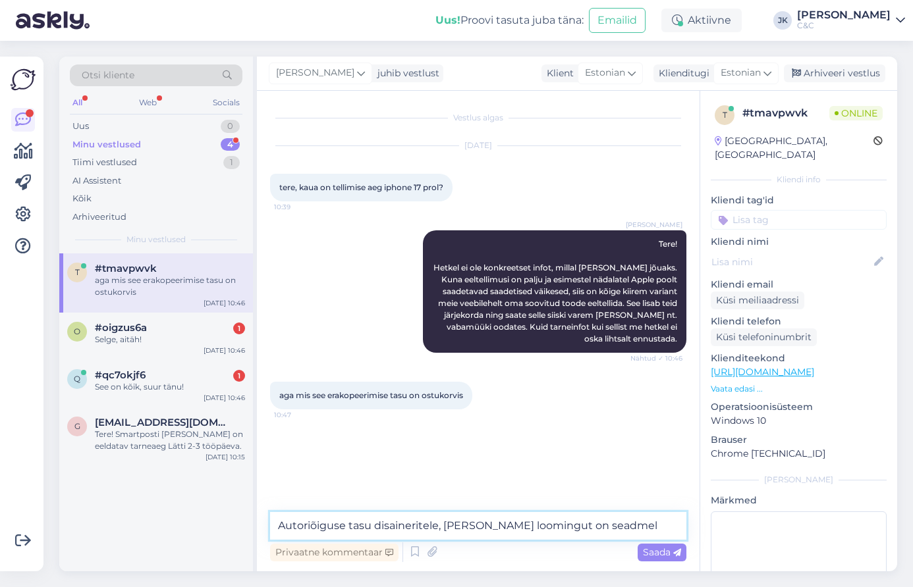
click at [528, 522] on textarea "Autoriõiguse tasu disaineritele, [PERSON_NAME] loomingut on seadmel" at bounding box center [478, 526] width 416 height 28
type textarea "Autoriõiguse tasu disaineritele, [PERSON_NAME] looming on seadmel."
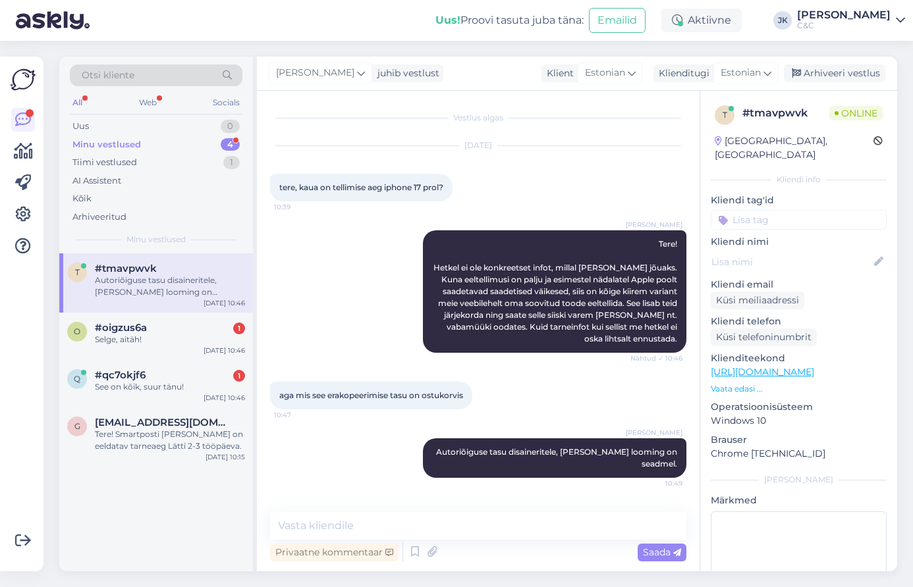
click at [360, 443] on div "[PERSON_NAME] Autoriõiguse tasu disaineritele, [PERSON_NAME] looming on seadmel…" at bounding box center [478, 458] width 416 height 68
click at [113, 342] on div "Selge, aitäh!" at bounding box center [170, 340] width 150 height 12
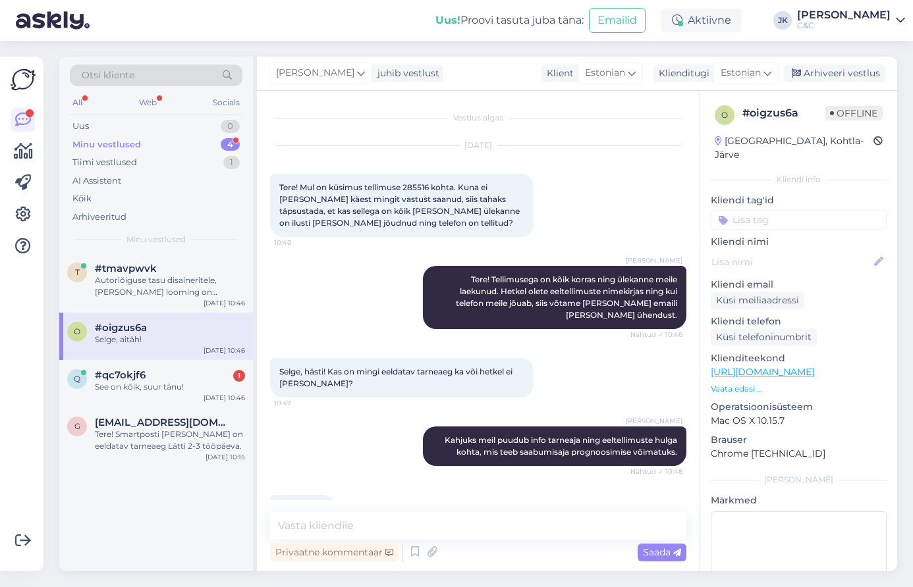
scroll to position [25, 0]
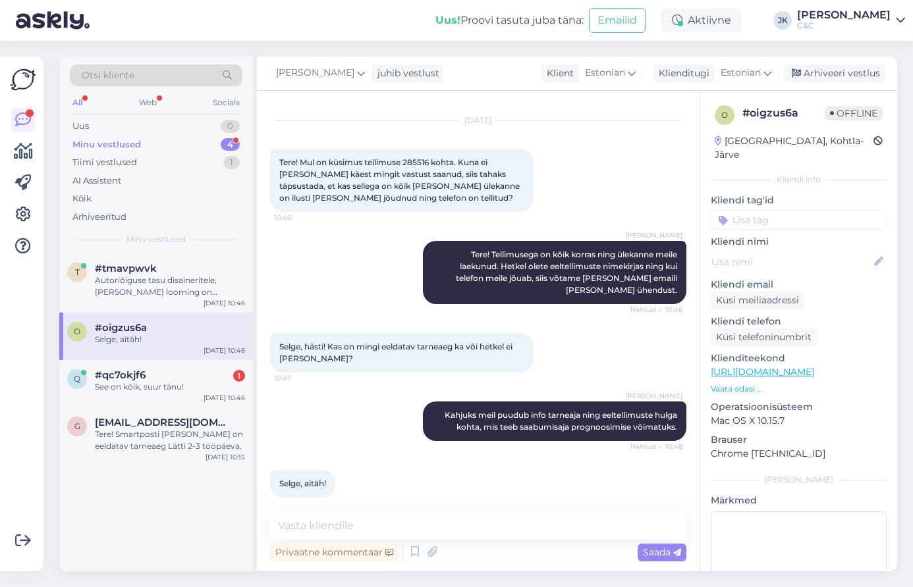
click at [354, 487] on div "Selge, aitäh! 10:49" at bounding box center [478, 484] width 416 height 57
click at [157, 373] on div "#qc7okjf6 1" at bounding box center [170, 375] width 150 height 12
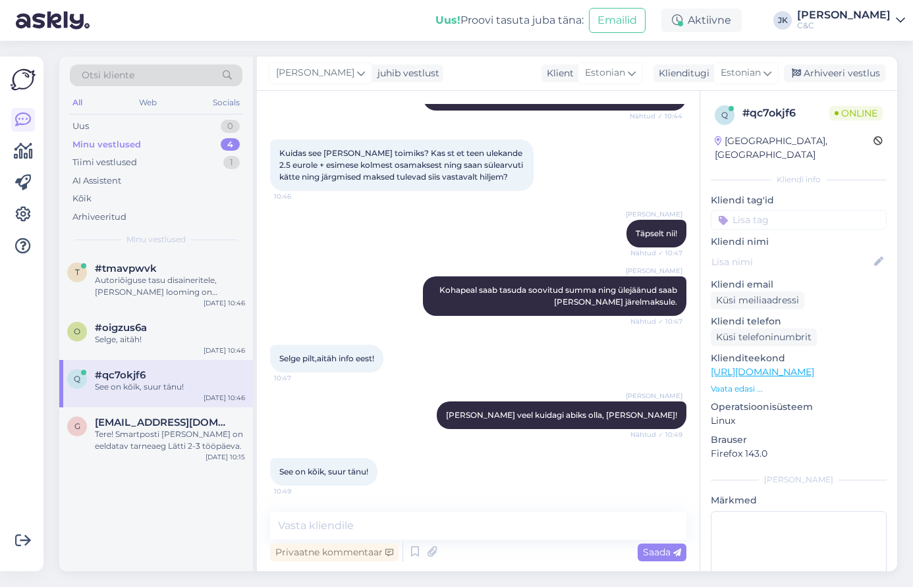
click at [391, 501] on div "Vestlus algas [DATE] Tere, sooviksin maksta Macbook Pro M4 24GB toote eest C&C …" at bounding box center [478, 331] width 443 height 481
click at [368, 531] on textarea at bounding box center [478, 526] width 416 height 28
type textarea "A"
type textarea "i"
type textarea "Ikka!"
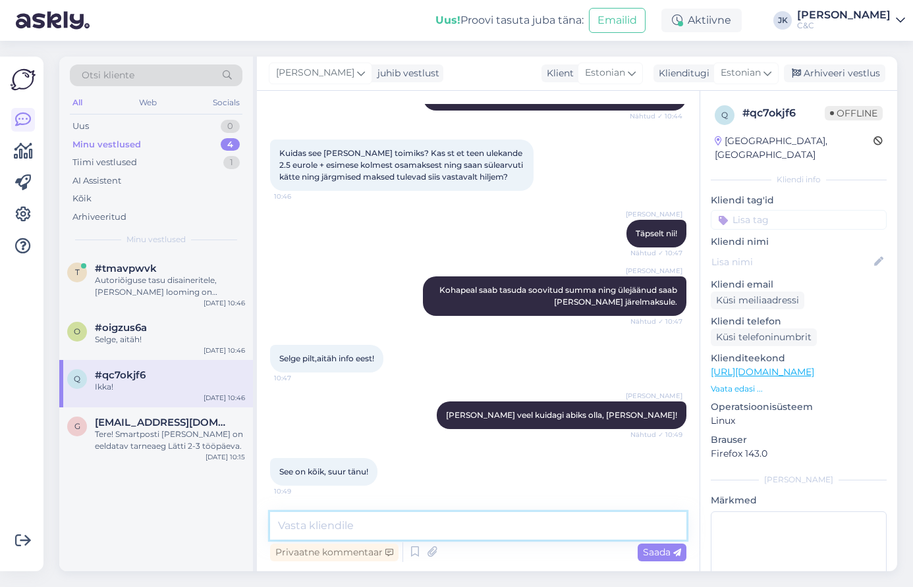
scroll to position [263, 0]
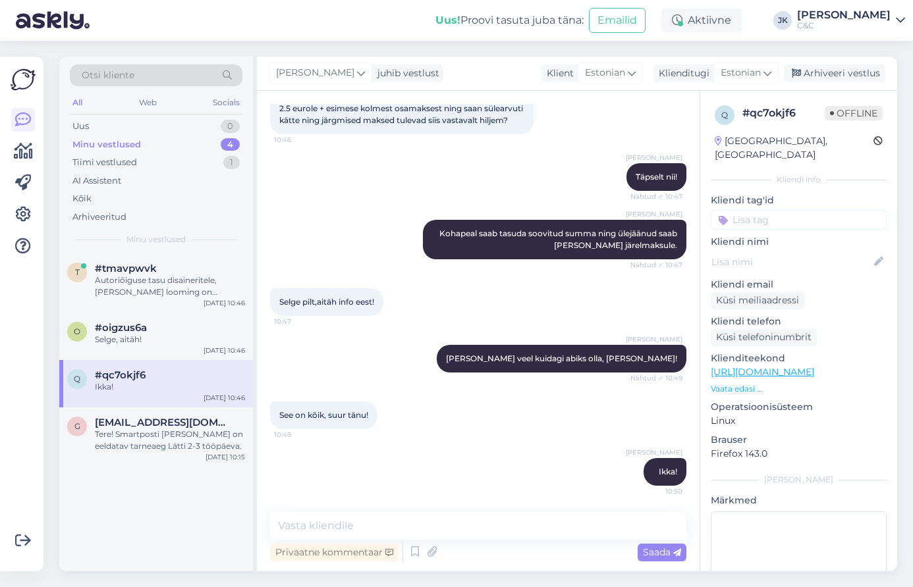
click at [284, 444] on div "[PERSON_NAME] Ikka! 10:50" at bounding box center [478, 472] width 416 height 57
click at [146, 334] on div "Selge, aitäh!" at bounding box center [170, 340] width 150 height 12
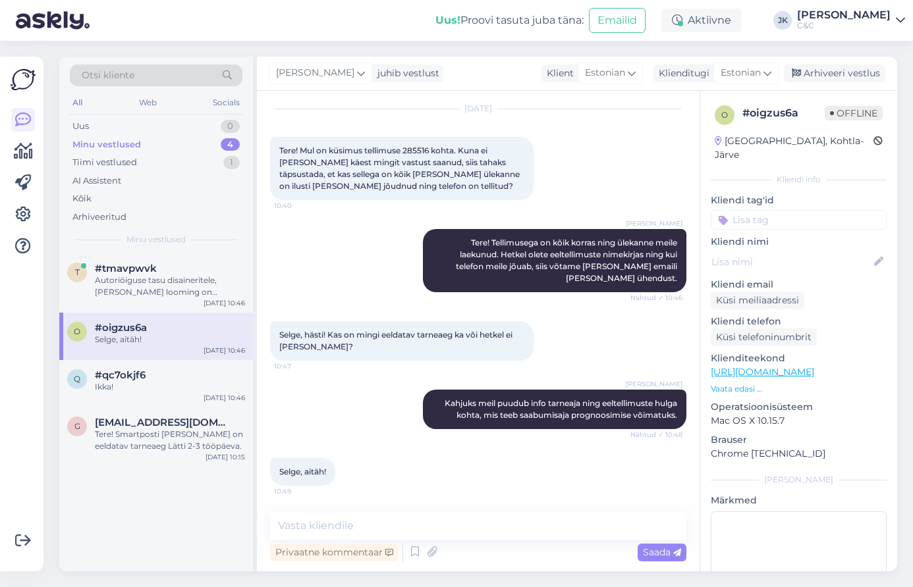
scroll to position [25, 0]
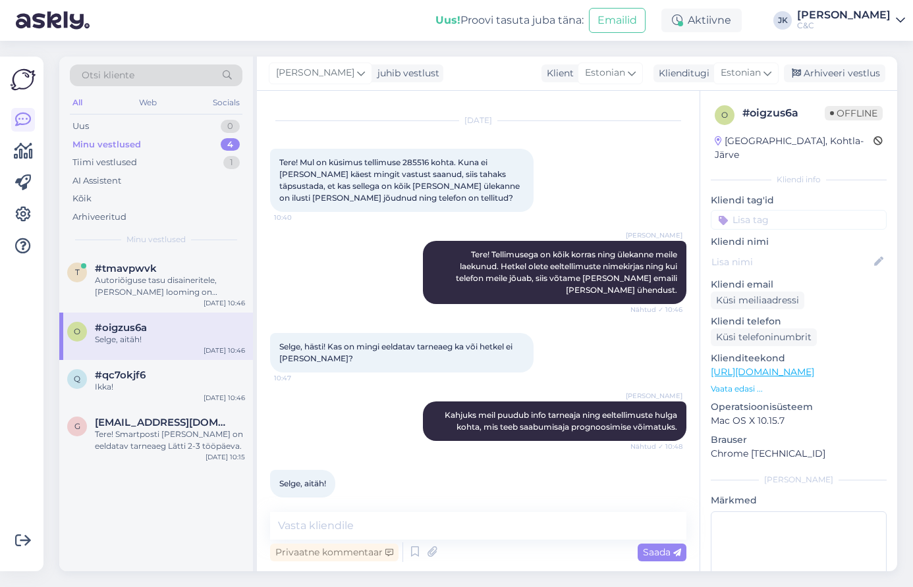
click at [162, 354] on div "o #oigzus6a Selge, aitäh! [DATE] 10:46" at bounding box center [156, 336] width 194 height 47
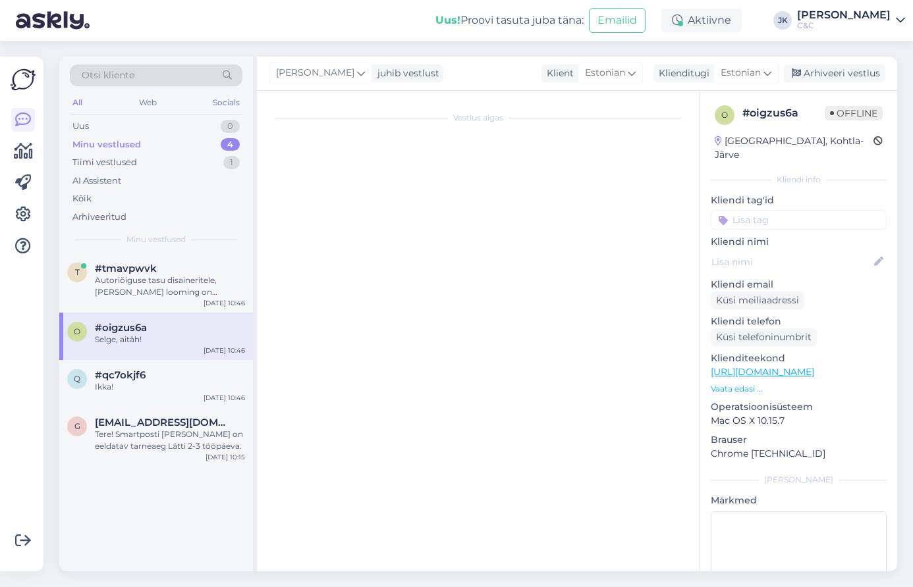
scroll to position [0, 0]
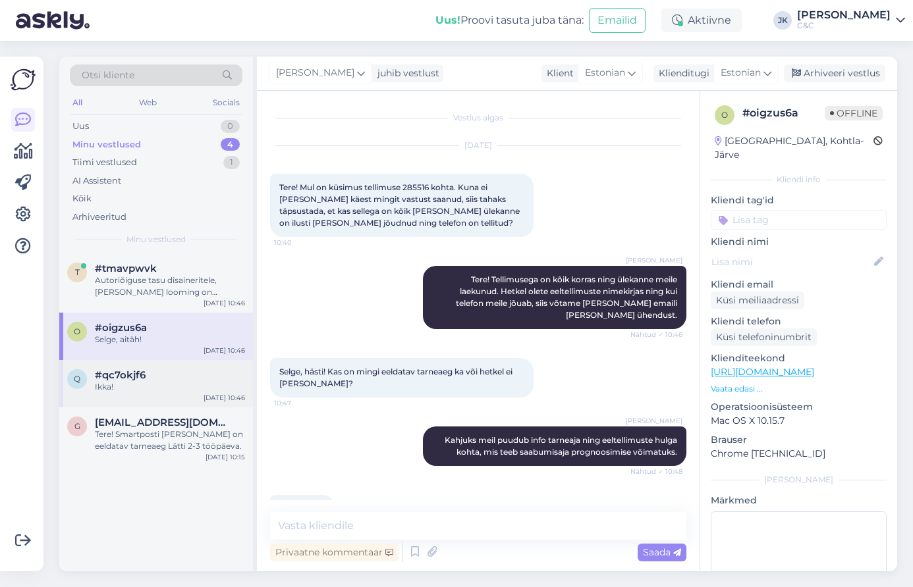
click at [172, 364] on div "q #qc7okjf6 Ikka! [DATE] 10:46" at bounding box center [156, 383] width 194 height 47
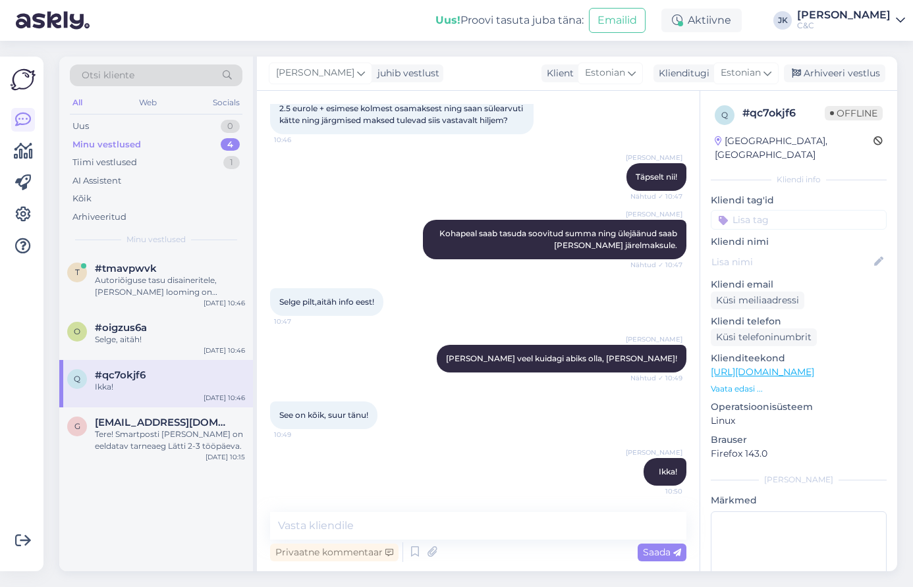
scroll to position [263, 0]
click at [192, 445] on div "Tere! Smartposti [PERSON_NAME] on eeldatav tarneaeg Lätti 2-3 tööpäeva." at bounding box center [170, 441] width 150 height 24
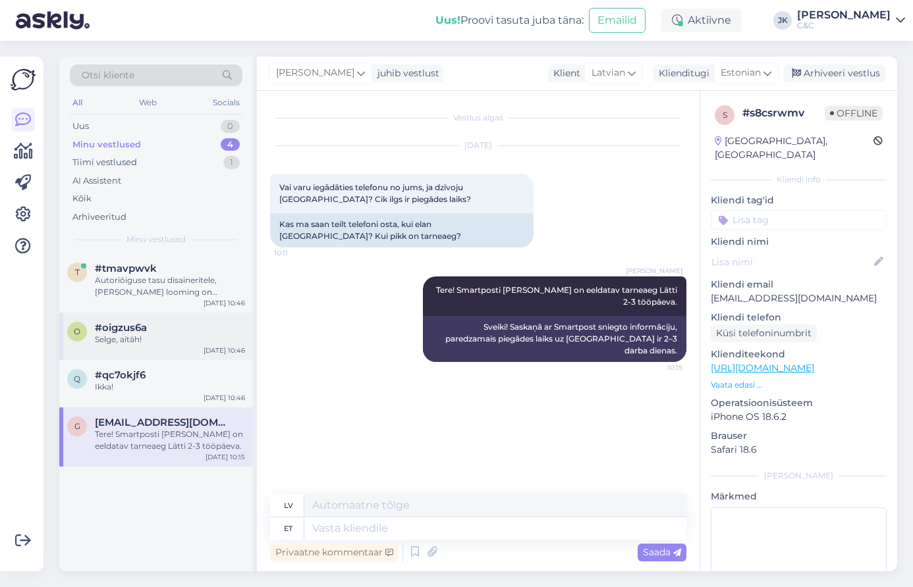
click at [200, 345] on div "o #oigzus6a Selge, aitäh! [DATE] 10:46" at bounding box center [156, 336] width 194 height 47
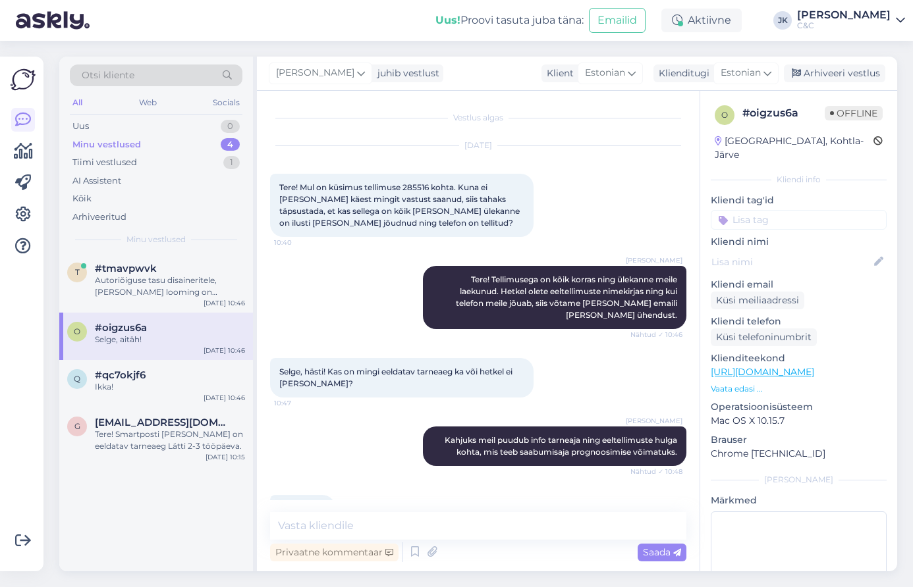
scroll to position [25, 0]
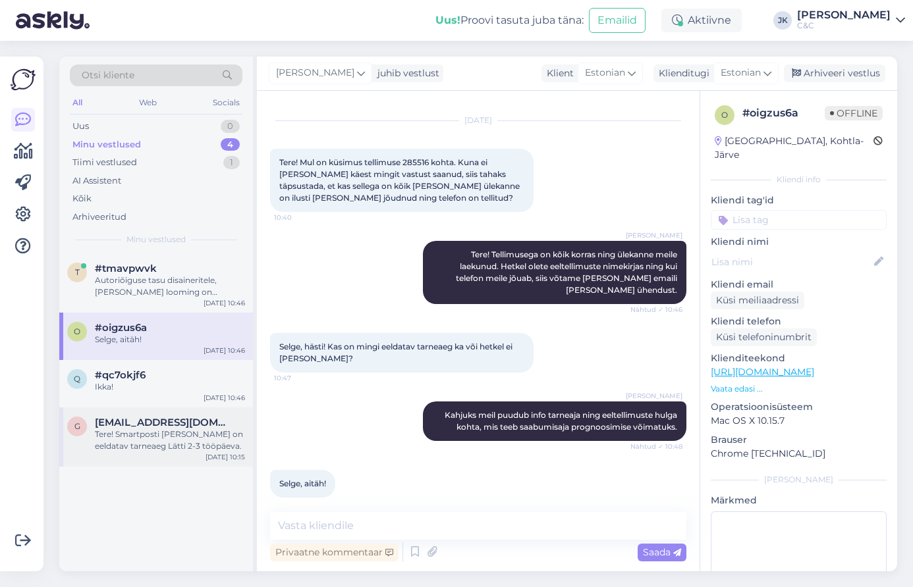
click at [163, 418] on span "[EMAIL_ADDRESS][DOMAIN_NAME]" at bounding box center [163, 423] width 137 height 12
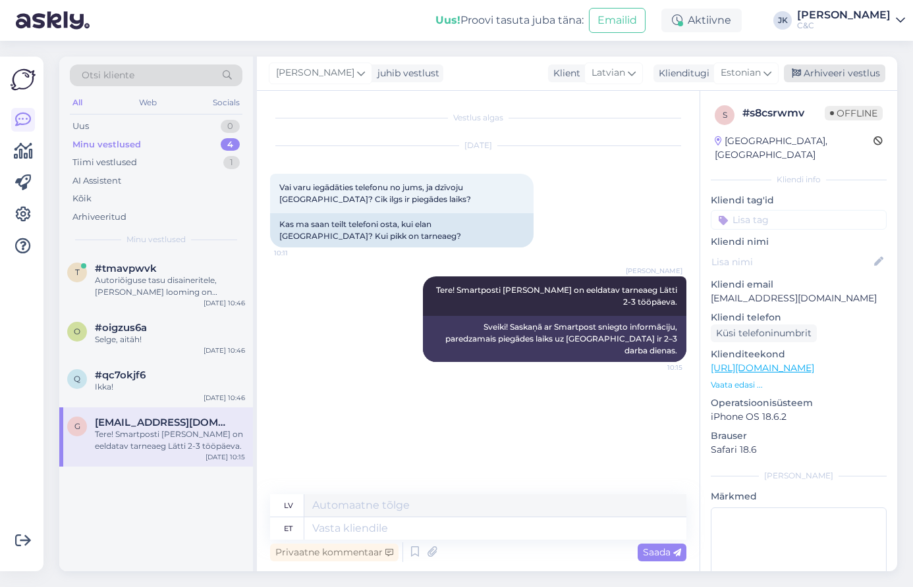
click at [815, 78] on div "Arhiveeri vestlus" at bounding box center [834, 74] width 101 height 18
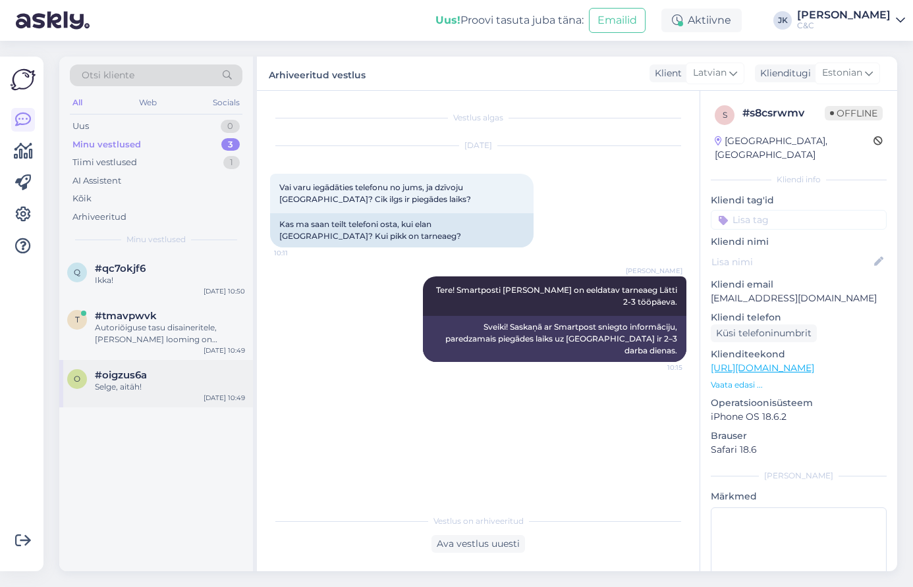
click at [171, 400] on div "o #oigzus6a Selge, aitäh! [DATE] 10:49" at bounding box center [156, 383] width 194 height 47
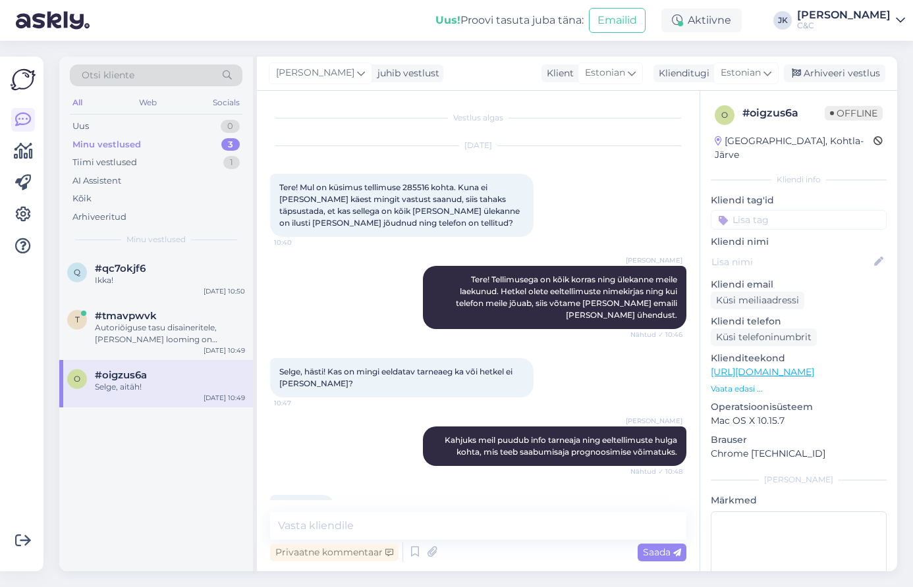
scroll to position [25, 0]
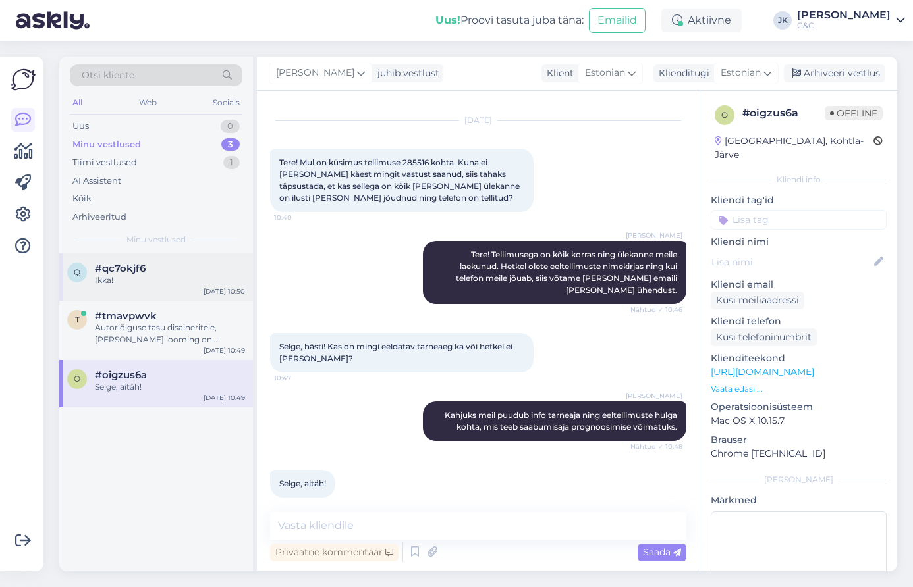
click at [169, 277] on div "Ikka!" at bounding box center [170, 281] width 150 height 12
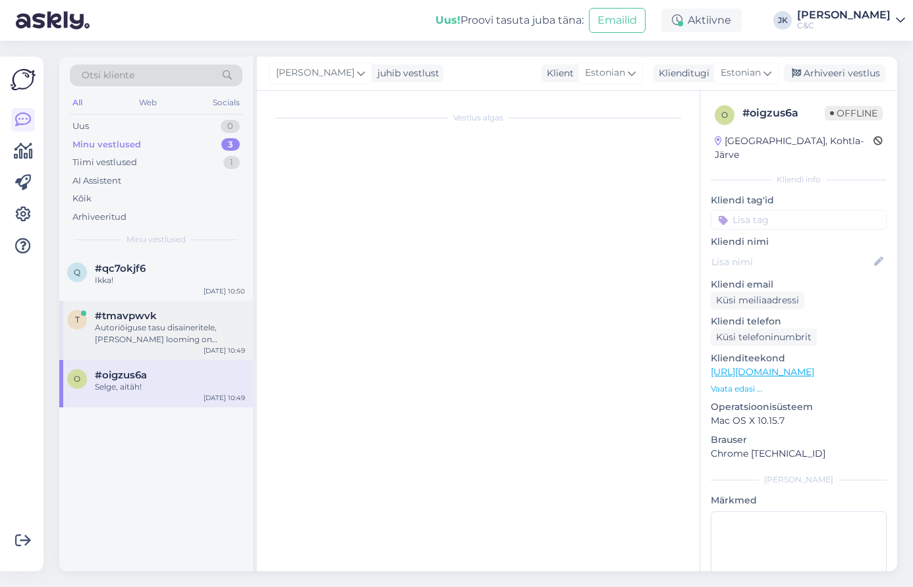
scroll to position [263, 0]
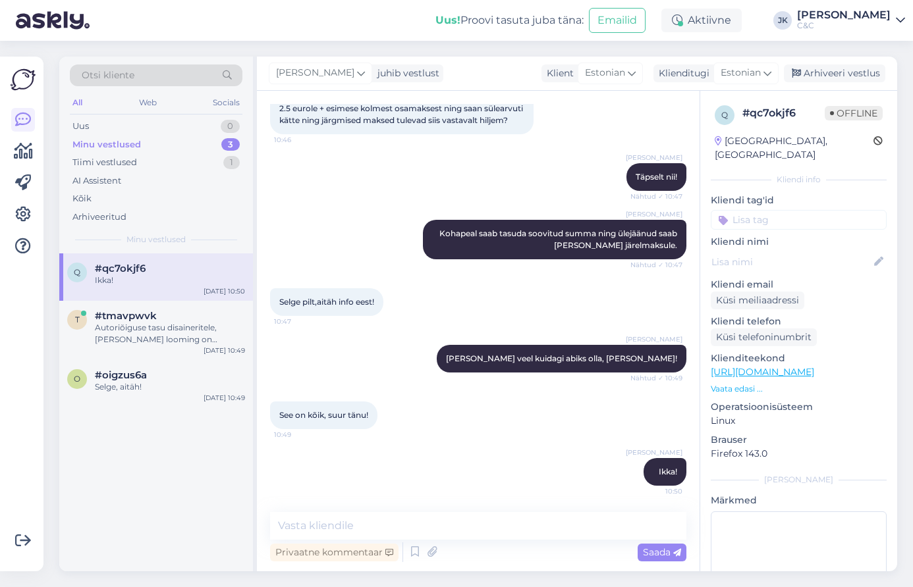
click at [385, 374] on div "[PERSON_NAME] [PERSON_NAME] veel kuidagi abiks olla, [PERSON_NAME]! Nähtud ✓ 10…" at bounding box center [478, 359] width 416 height 57
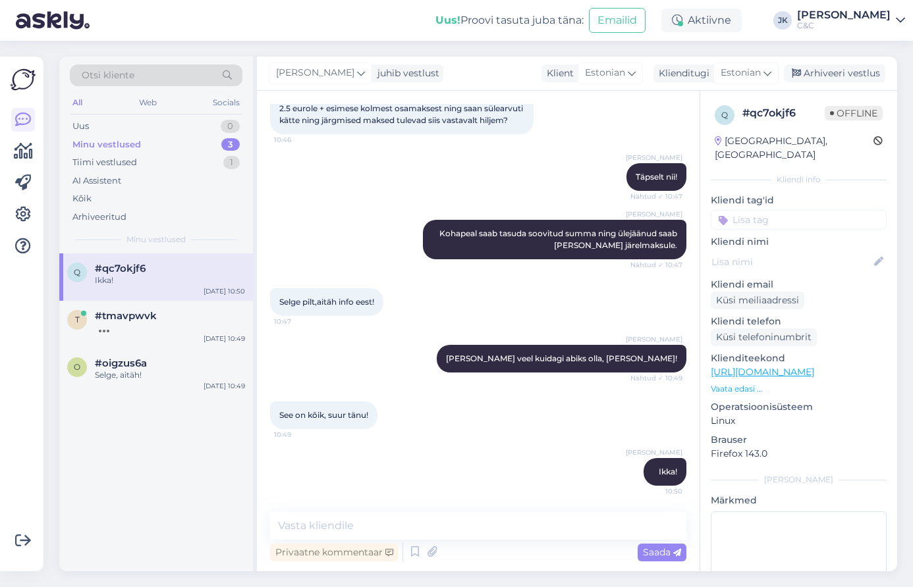
click at [383, 376] on div "[PERSON_NAME] [PERSON_NAME] veel kuidagi abiks olla, [PERSON_NAME]! Nähtud ✓ 10…" at bounding box center [478, 359] width 416 height 57
click at [184, 336] on div "t #tmavpwvk 1 okei aitäh [DATE] 10:49" at bounding box center [156, 324] width 194 height 47
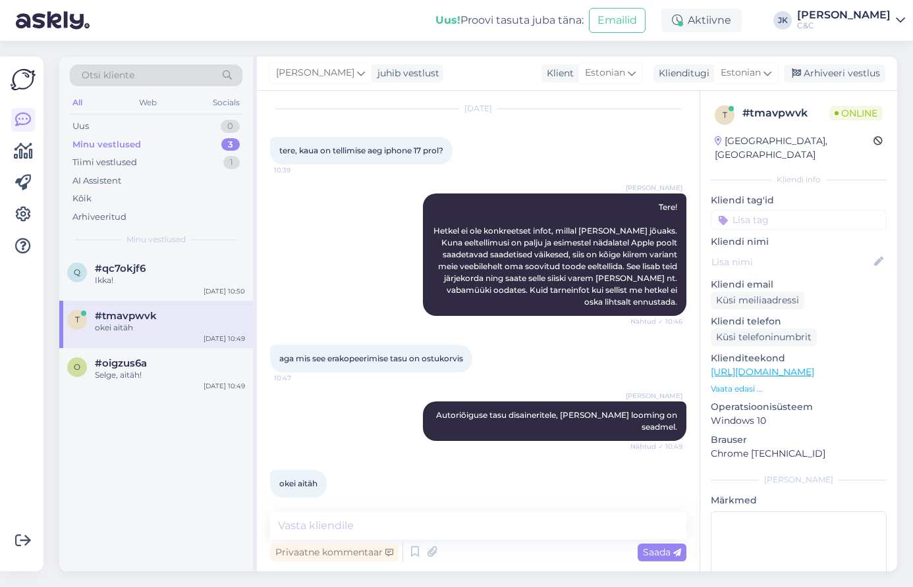
click at [437, 460] on div "okei aitäh 10:50" at bounding box center [478, 484] width 416 height 57
click at [126, 456] on div "q #qc7okjf6 Ikka! [DATE] 10:50 t #tmavpwvk okei aitäh [DATE] 10:49 o #oigzus6a …" at bounding box center [156, 413] width 194 height 318
click at [120, 369] on div "Selge, aitäh!" at bounding box center [170, 375] width 150 height 12
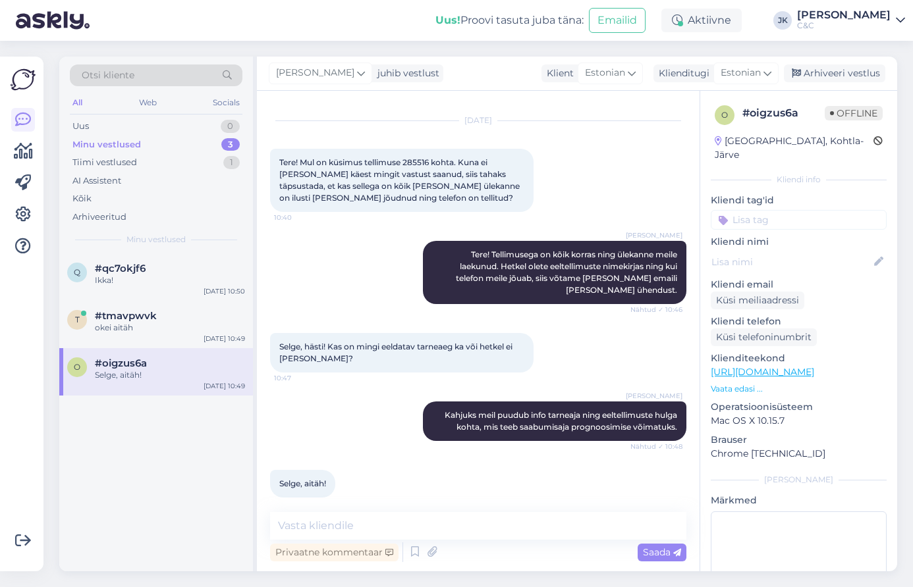
click at [146, 487] on div "q #qc7okjf6 Ikka! [DATE] 10:50 t #tmavpwvk okei aitäh [DATE] 10:49 o #oigzus6a …" at bounding box center [156, 413] width 194 height 318
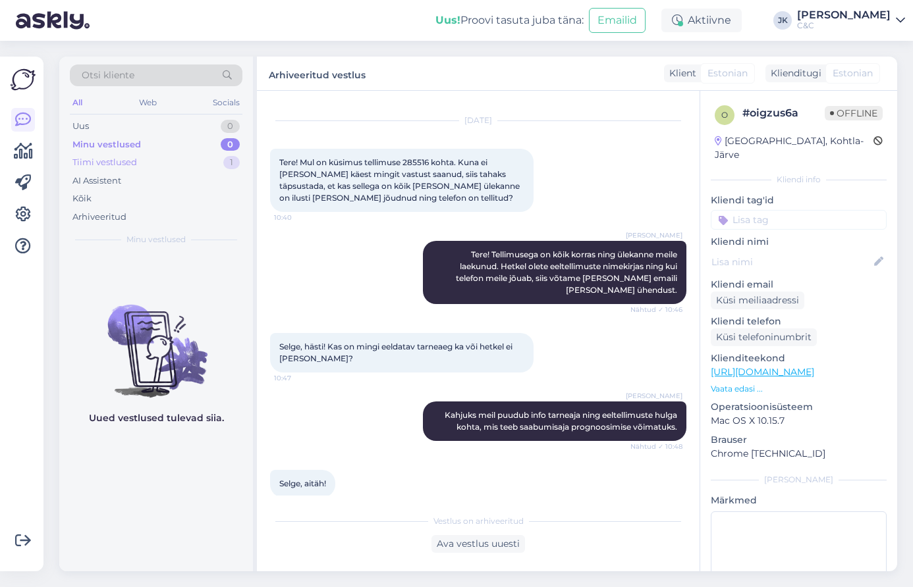
click at [140, 161] on div "Tiimi vestlused 1" at bounding box center [156, 162] width 173 height 18
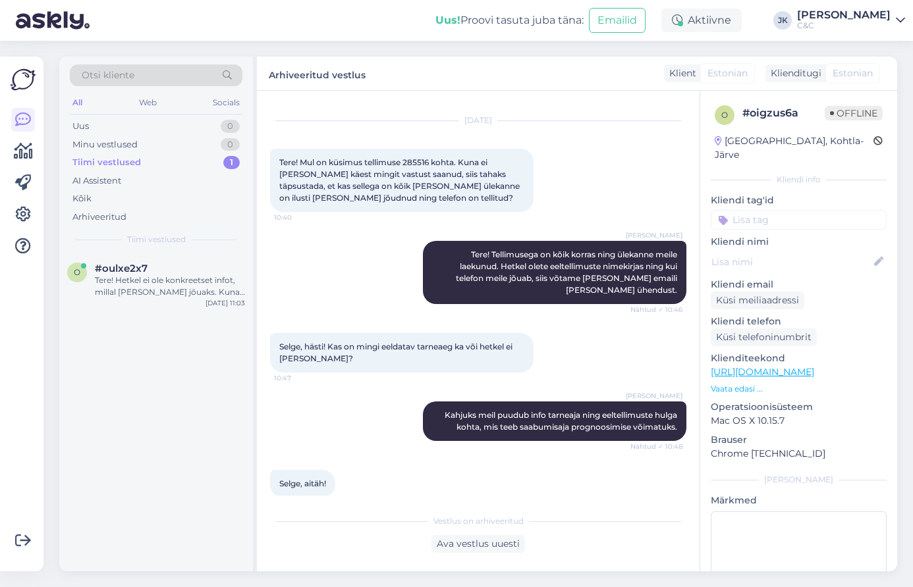
click at [124, 311] on div "o #oulxe2x7 Tere! Hetkel ei ole konkreetset infot, millal [PERSON_NAME] jõuaks.…" at bounding box center [156, 413] width 194 height 318
click at [127, 293] on div "Tere! Hetkel ei ole konkreetset infot, millal [PERSON_NAME] jõuaks. Kuna eeltel…" at bounding box center [170, 287] width 150 height 24
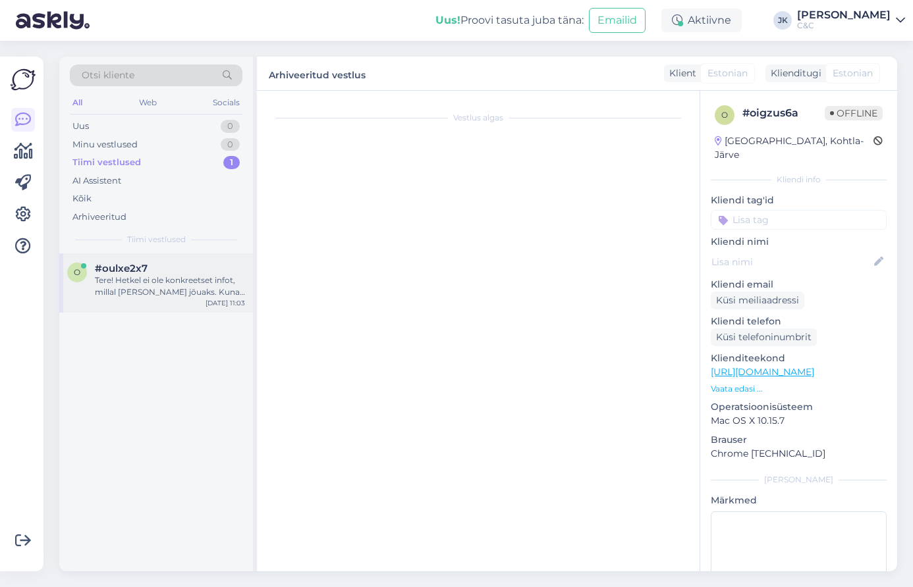
scroll to position [0, 0]
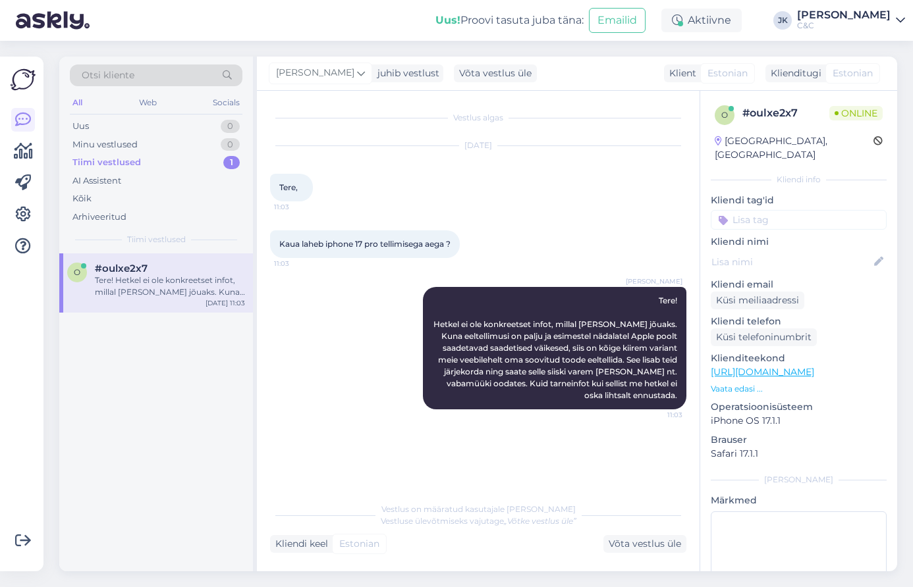
click at [129, 373] on div "o #oulxe2x7 Tere! Hetkel ei ole konkreetset infot, millal [PERSON_NAME] jõuaks.…" at bounding box center [156, 413] width 194 height 318
click at [128, 195] on div "Kõik" at bounding box center [156, 199] width 173 height 18
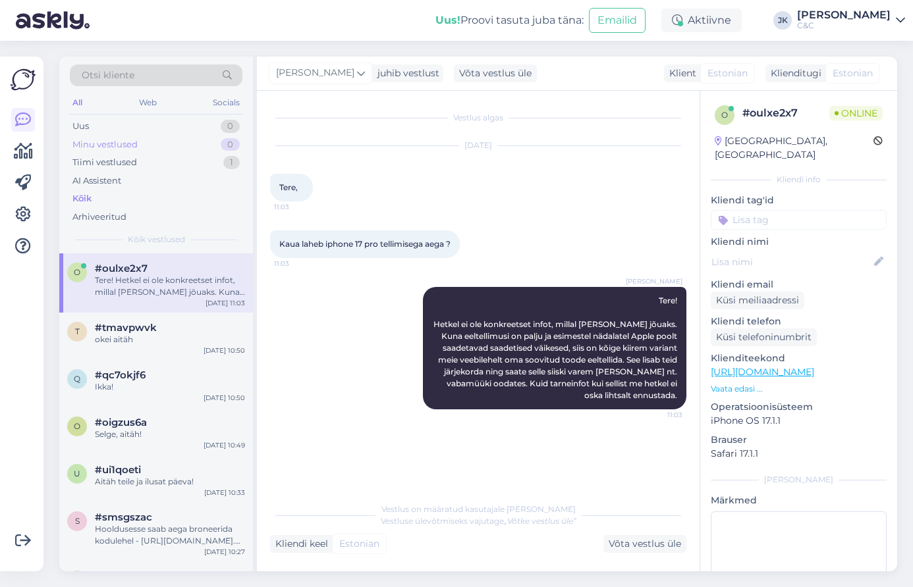
click at [167, 146] on div "Minu vestlused 0" at bounding box center [156, 145] width 173 height 18
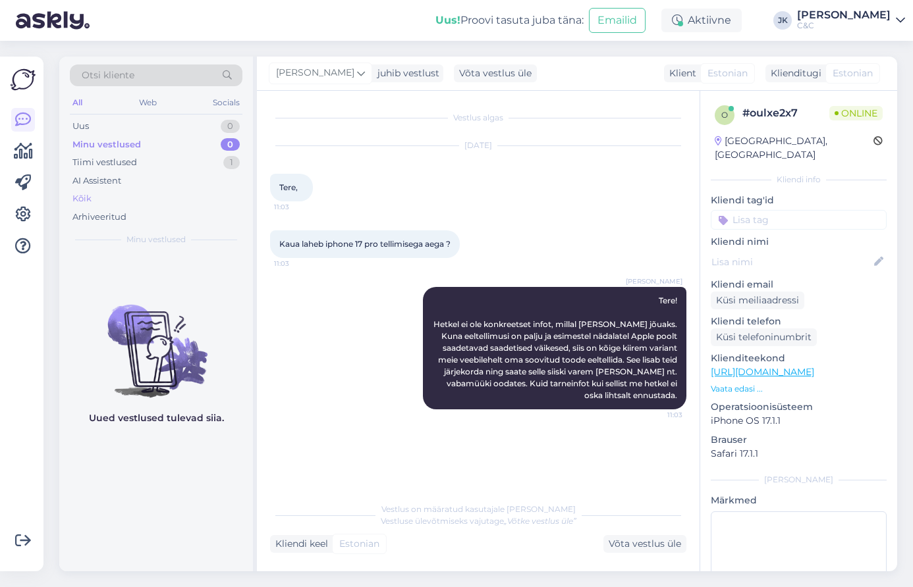
click at [144, 200] on div "Kõik" at bounding box center [156, 199] width 173 height 18
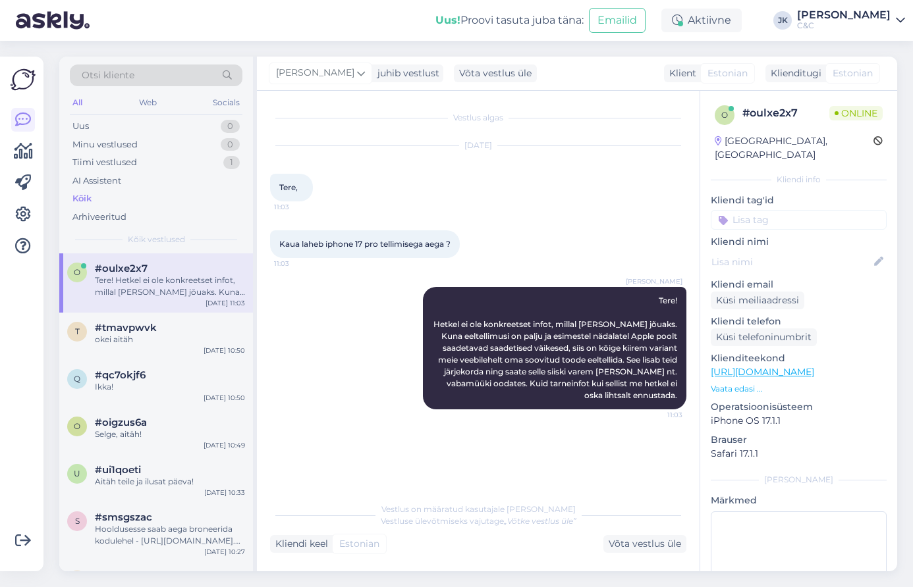
click at [147, 292] on div "Tere! Hetkel ei ole konkreetset infot, millal [PERSON_NAME] jõuaks. Kuna eeltel…" at bounding box center [170, 287] width 150 height 24
click at [152, 343] on div "okei aitäh" at bounding box center [170, 340] width 150 height 12
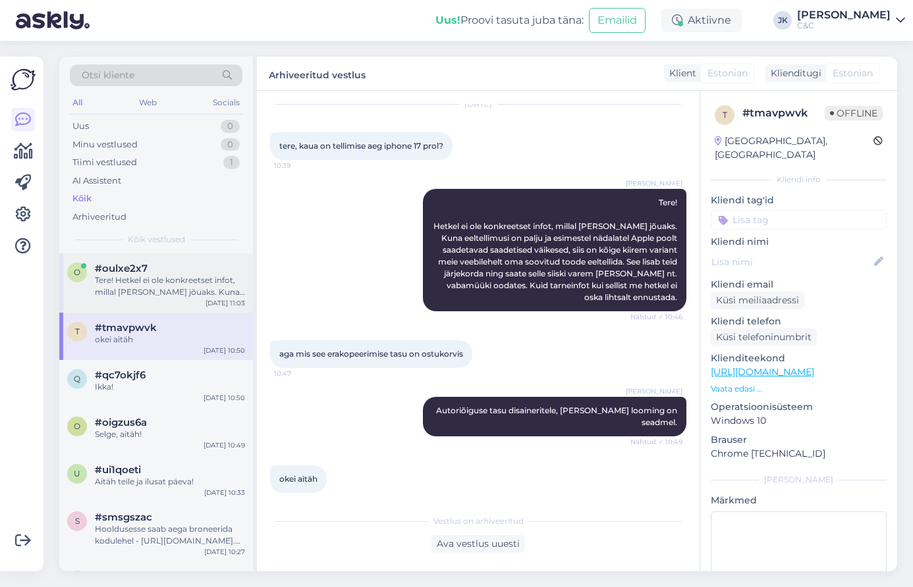
click at [189, 294] on div "Tere! Hetkel ei ole konkreetset infot, millal [PERSON_NAME] jõuaks. Kuna eeltel…" at bounding box center [170, 287] width 150 height 24
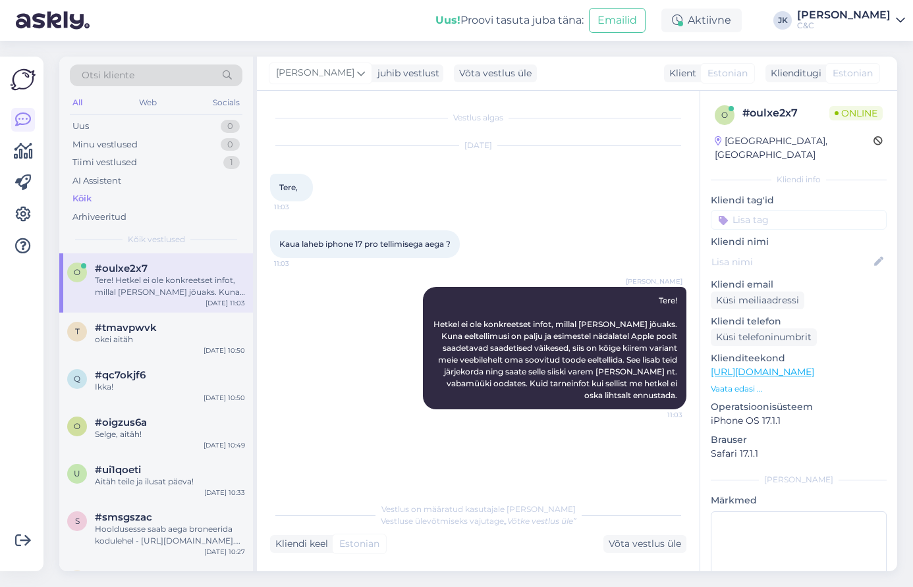
click at [344, 331] on div "[PERSON_NAME] Tere! Hetkel ei ole konkreetset infot, millal [PERSON_NAME] jõuak…" at bounding box center [478, 348] width 416 height 151
click at [36, 463] on div "Võimalused Veendu, et Askly loob sulle väärtust. Sulge Ühenda FB ja IG sõnumid …" at bounding box center [21, 314] width 43 height 515
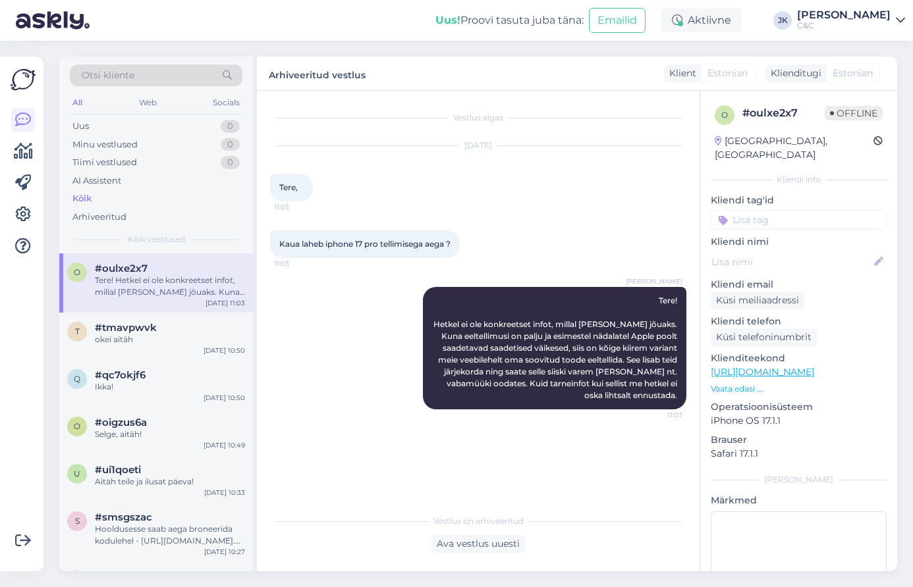
click at [424, 418] on div "[PERSON_NAME] Tere! Hetkel ei ole konkreetset infot, millal [PERSON_NAME] jõuak…" at bounding box center [478, 348] width 416 height 151
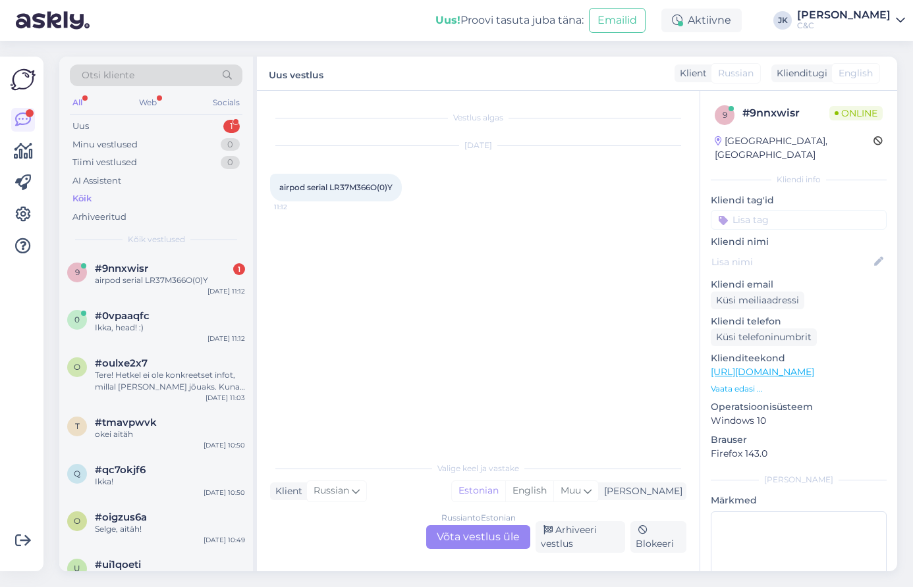
click at [355, 186] on span "airpod serial LR37M366O(0)Y" at bounding box center [335, 187] width 113 height 10
drag, startPoint x: 331, startPoint y: 186, endPoint x: 405, endPoint y: 184, distance: 73.8
click at [402, 184] on div "airpod serial LR37M366O(0)Y 11:12" at bounding box center [336, 188] width 132 height 28
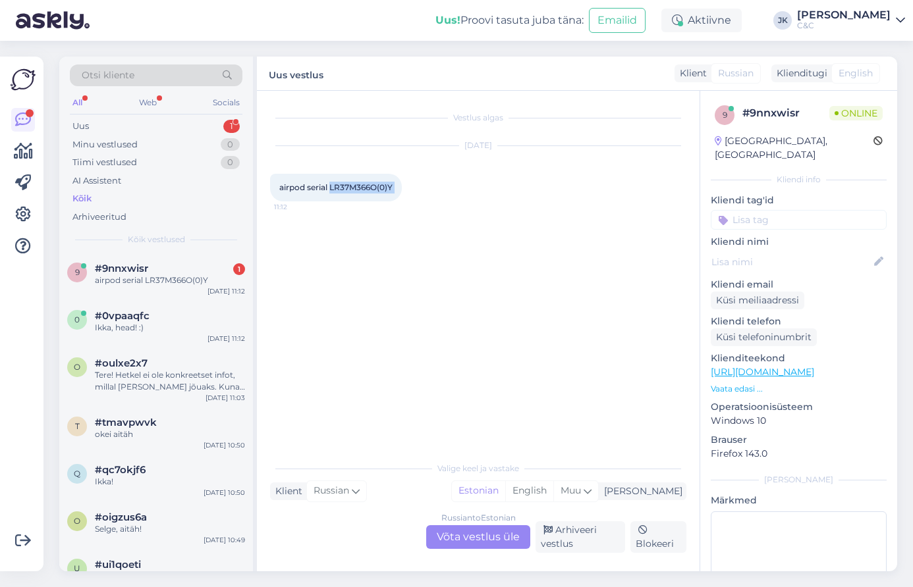
click at [395, 192] on div "airpod serial LR37M366O(0)Y 11:12" at bounding box center [336, 188] width 132 height 28
drag, startPoint x: 332, startPoint y: 187, endPoint x: 396, endPoint y: 188, distance: 63.9
click at [396, 188] on div "airpod serial LR37M366O(0)Y 11:12" at bounding box center [336, 188] width 132 height 28
copy span "LR37M366O(0)Y"
click at [512, 319] on div "Vestlus algas [DATE] airpod serial LR37M366O(0)Y 11:12" at bounding box center [484, 273] width 428 height 339
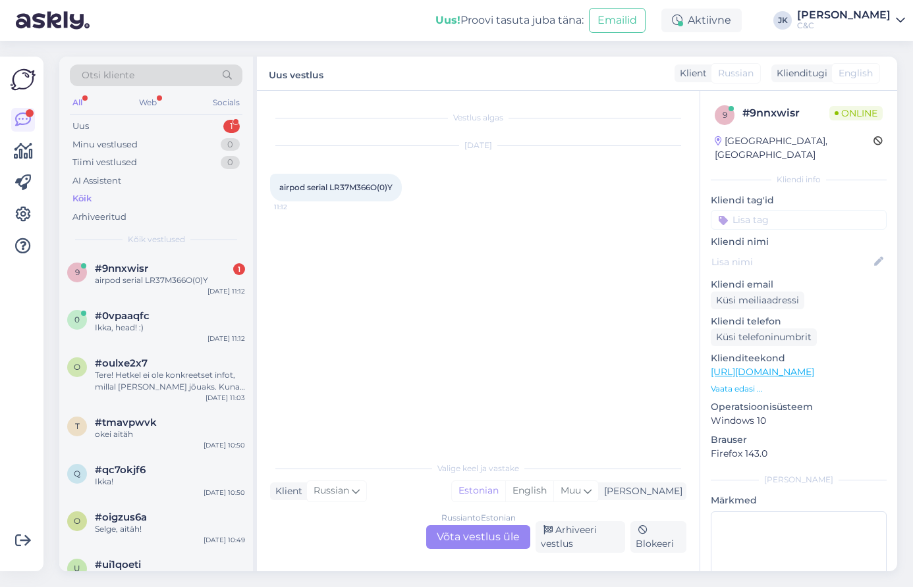
click at [433, 544] on div "Russian to Estonian Võta vestlus üle" at bounding box center [478, 538] width 104 height 24
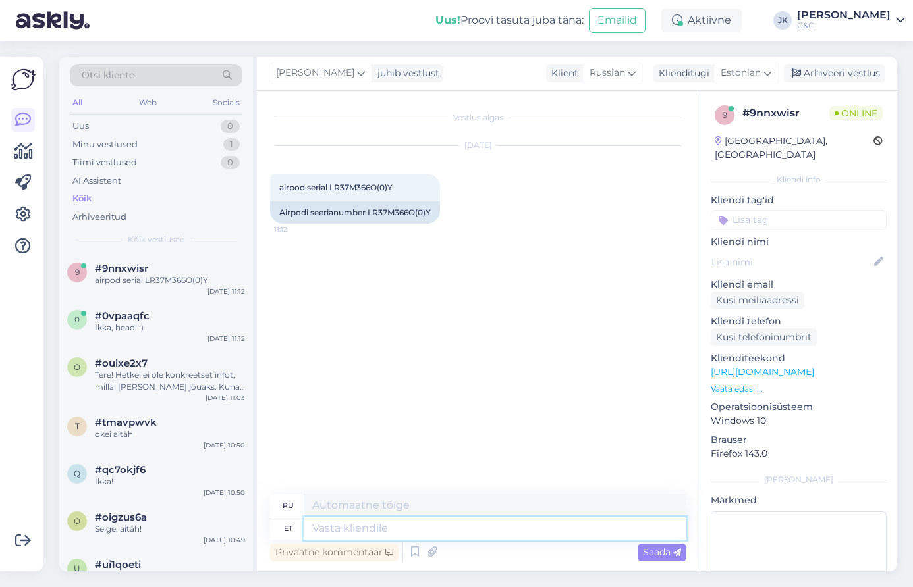
click at [427, 530] on textarea at bounding box center [495, 529] width 382 height 22
type textarea "Tervitus!"
type textarea "Привет!"
type textarea "Tervitus! Kuidas sa"
type textarea "Привет! Как дела?"
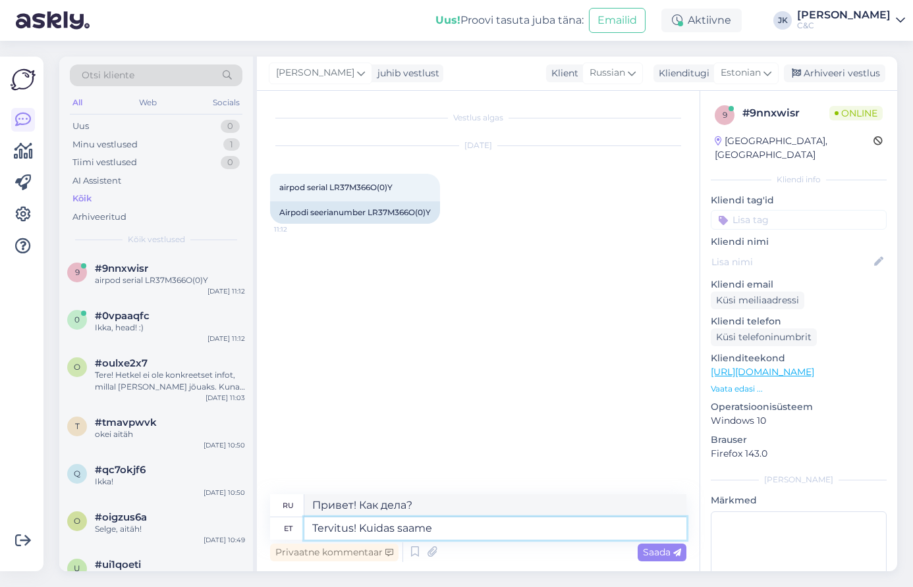
type textarea "Tervitus! Kuidas saame a"
type textarea "Привет! Как мы можем"
type textarea "Tervitus! Kuidas saame abiks ol"
type textarea "Приветствую! Чем мы можем помочь?"
type textarea "Tervitus! Kuidas saame abiks olla?"
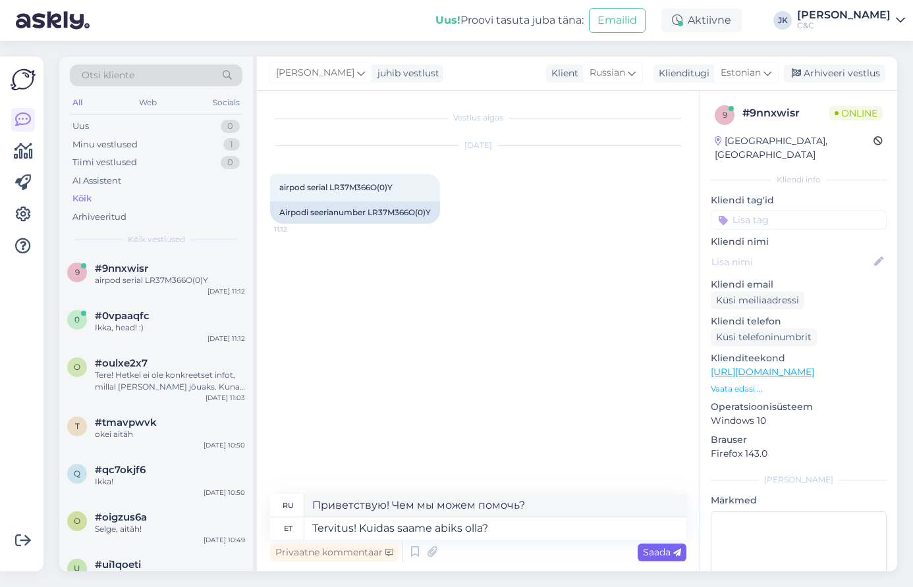
click at [657, 549] on span "Saada" at bounding box center [662, 553] width 38 height 12
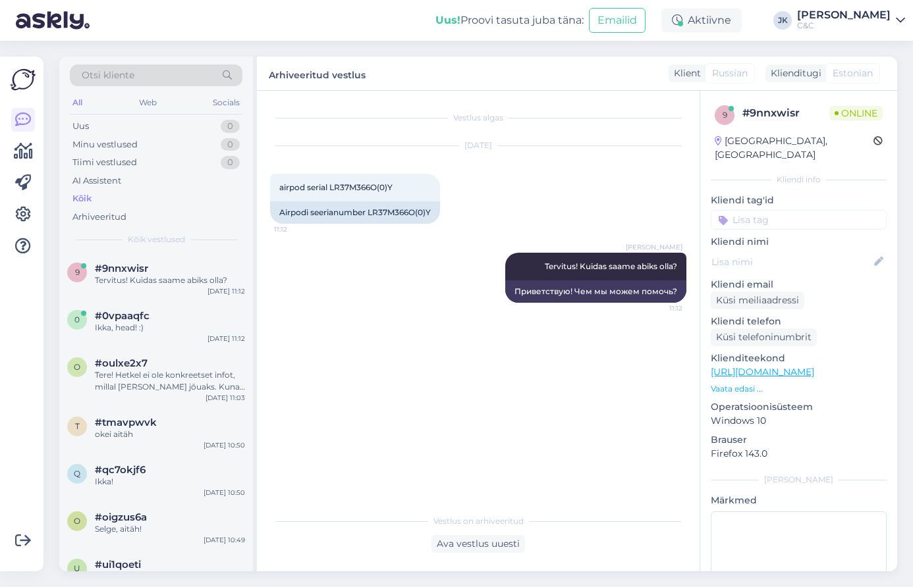
click at [484, 403] on div "Vestlus algas [DATE] airpod serial LR37M366O(0)Y 11:12 Airpodi seerianumber LR3…" at bounding box center [484, 300] width 428 height 392
click at [402, 450] on div "Vestlus algas [DATE] airpod serial LR37M366O(0)Y 11:12 Airpodi seerianumber LR3…" at bounding box center [484, 300] width 428 height 392
click at [416, 395] on div "Vestlus algas [DATE] airpod serial LR37M366O(0)Y 11:12 Airpodi seerianumber LR3…" at bounding box center [484, 300] width 428 height 392
click at [492, 421] on div "Vestlus algas [DATE] airpod serial LR37M366O(0)Y 11:12 Airpodi seerianumber LR3…" at bounding box center [484, 300] width 428 height 392
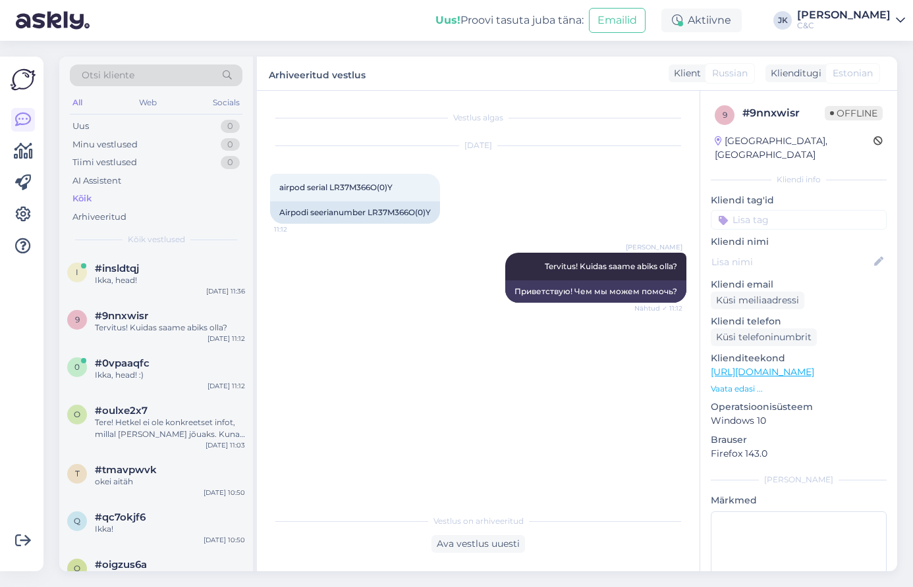
click at [131, 201] on div "Kõik" at bounding box center [156, 199] width 173 height 18
click at [146, 125] on div "Uus 0" at bounding box center [156, 126] width 173 height 18
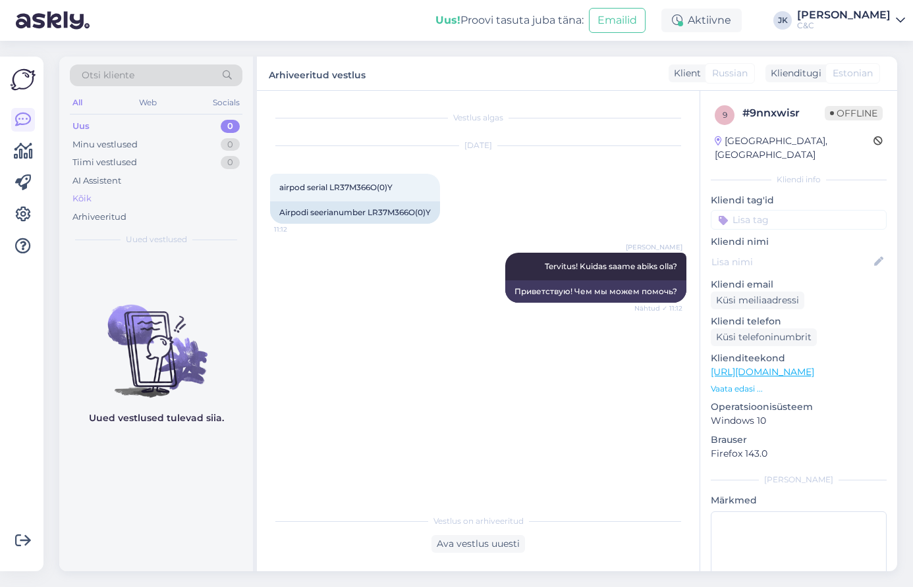
click at [129, 199] on div "Kõik" at bounding box center [156, 199] width 173 height 18
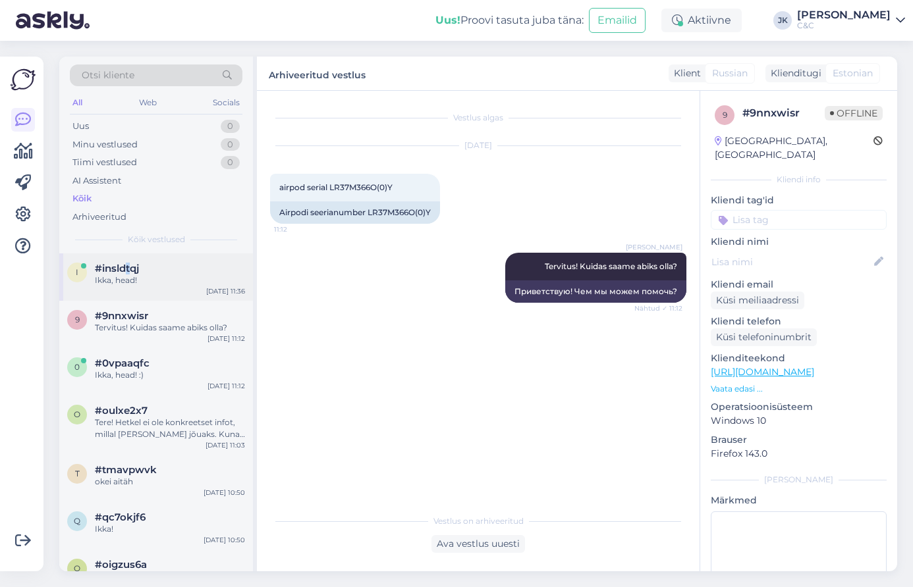
click at [128, 268] on span "#insldtqj" at bounding box center [117, 269] width 44 height 12
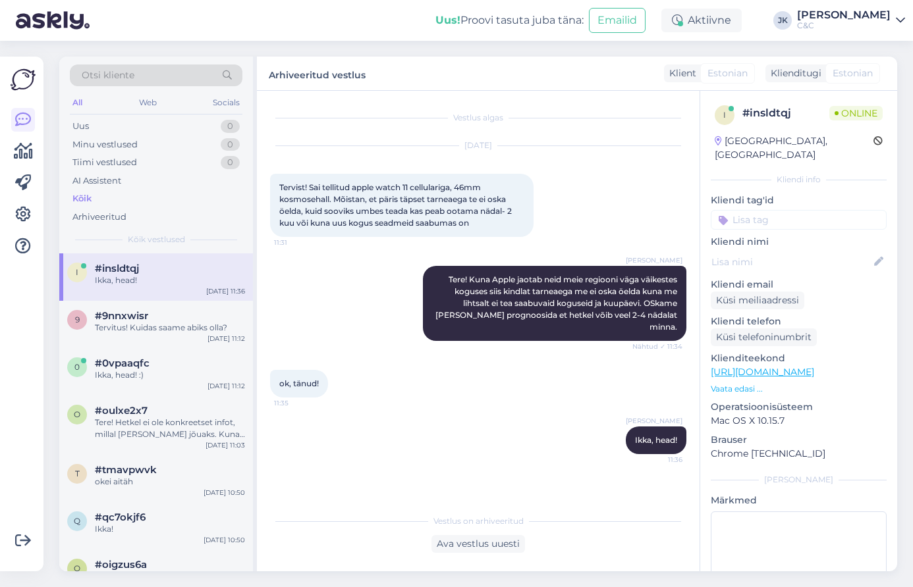
click at [331, 423] on div "[PERSON_NAME], head! 11:36" at bounding box center [478, 440] width 416 height 57
